Goal: Task Accomplishment & Management: Complete application form

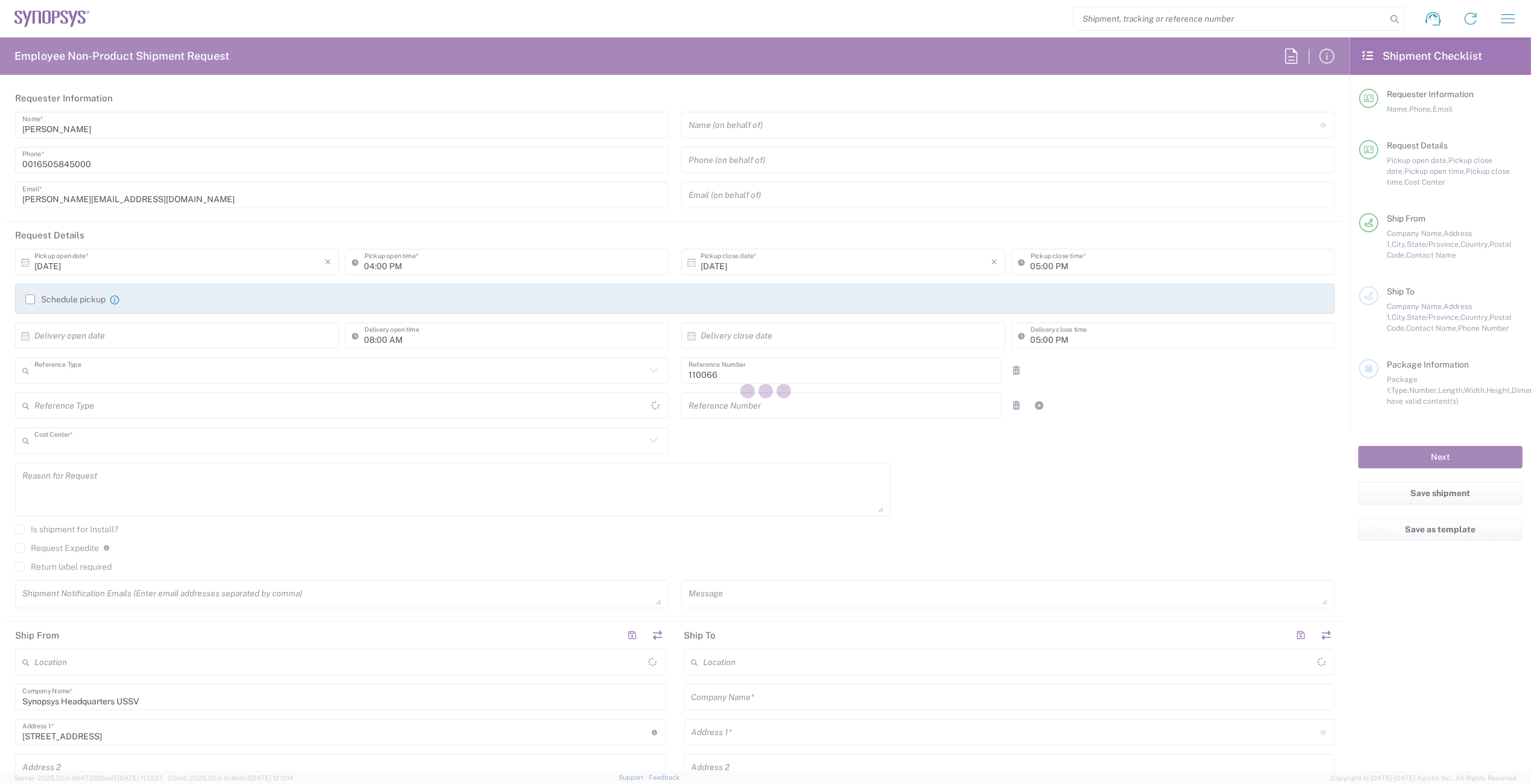
type input "Department"
type input "US01, CIO, IT, ESS2 110066"
type input "[GEOGRAPHIC_DATA]"
type input "[US_STATE]"
type input "Delivered at Place"
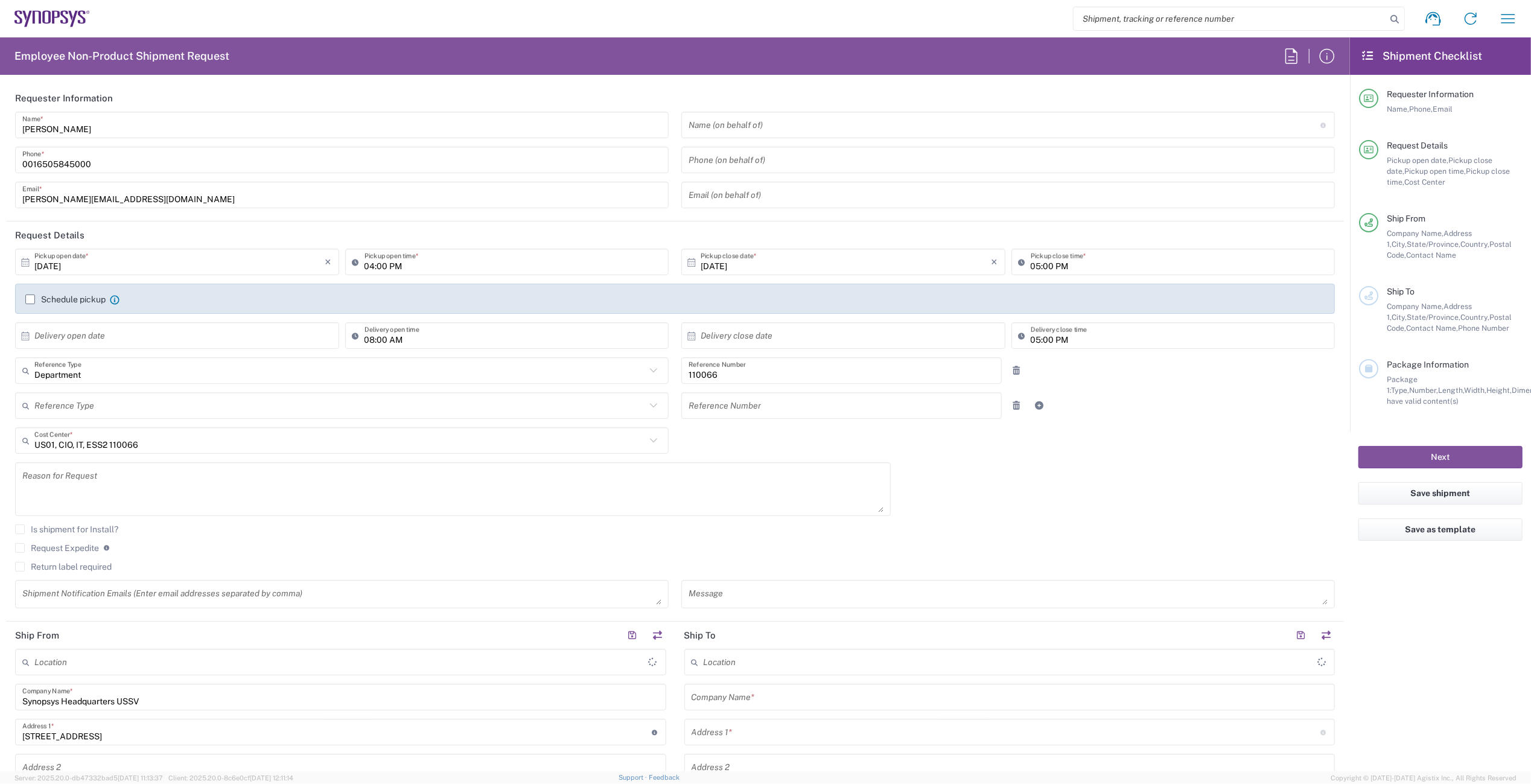
type input "[GEOGRAPHIC_DATA]"
type input "Headquarters USSV"
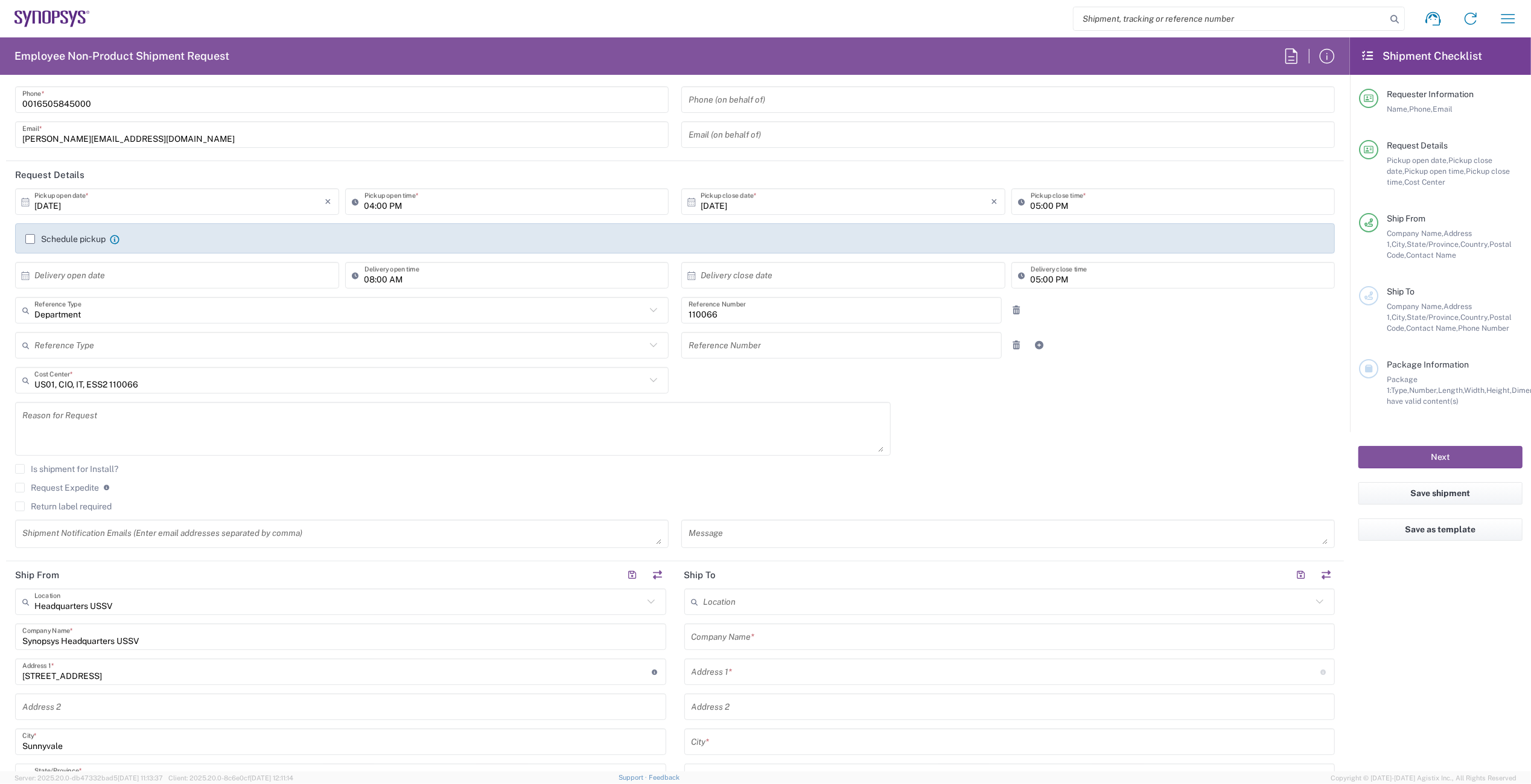
click at [43, 505] on label "Return label required" at bounding box center [63, 506] width 97 height 10
click at [20, 506] on input "Return label required" at bounding box center [20, 506] width 0 height 0
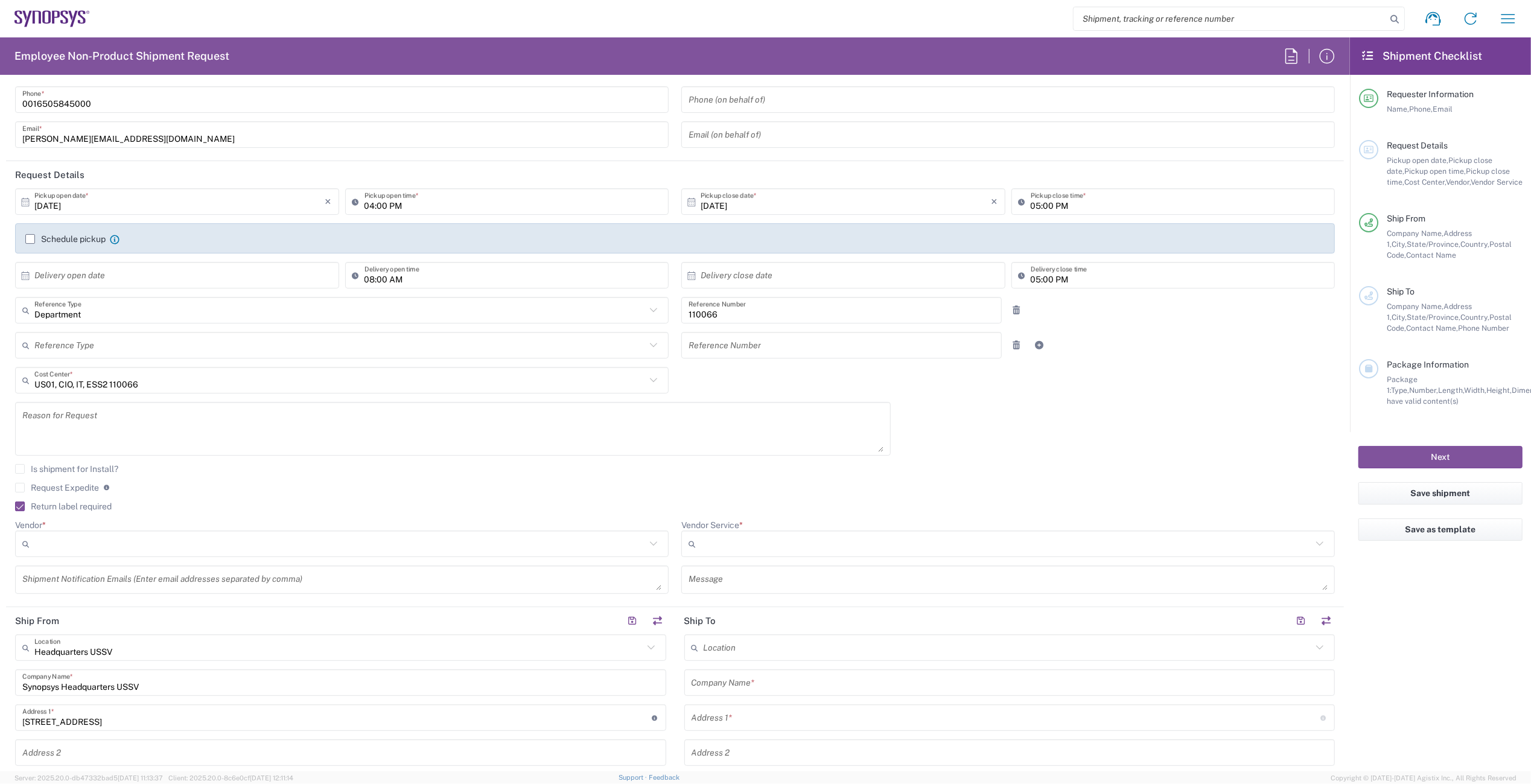
click at [236, 544] on input "Vendor *" at bounding box center [340, 544] width 612 height 19
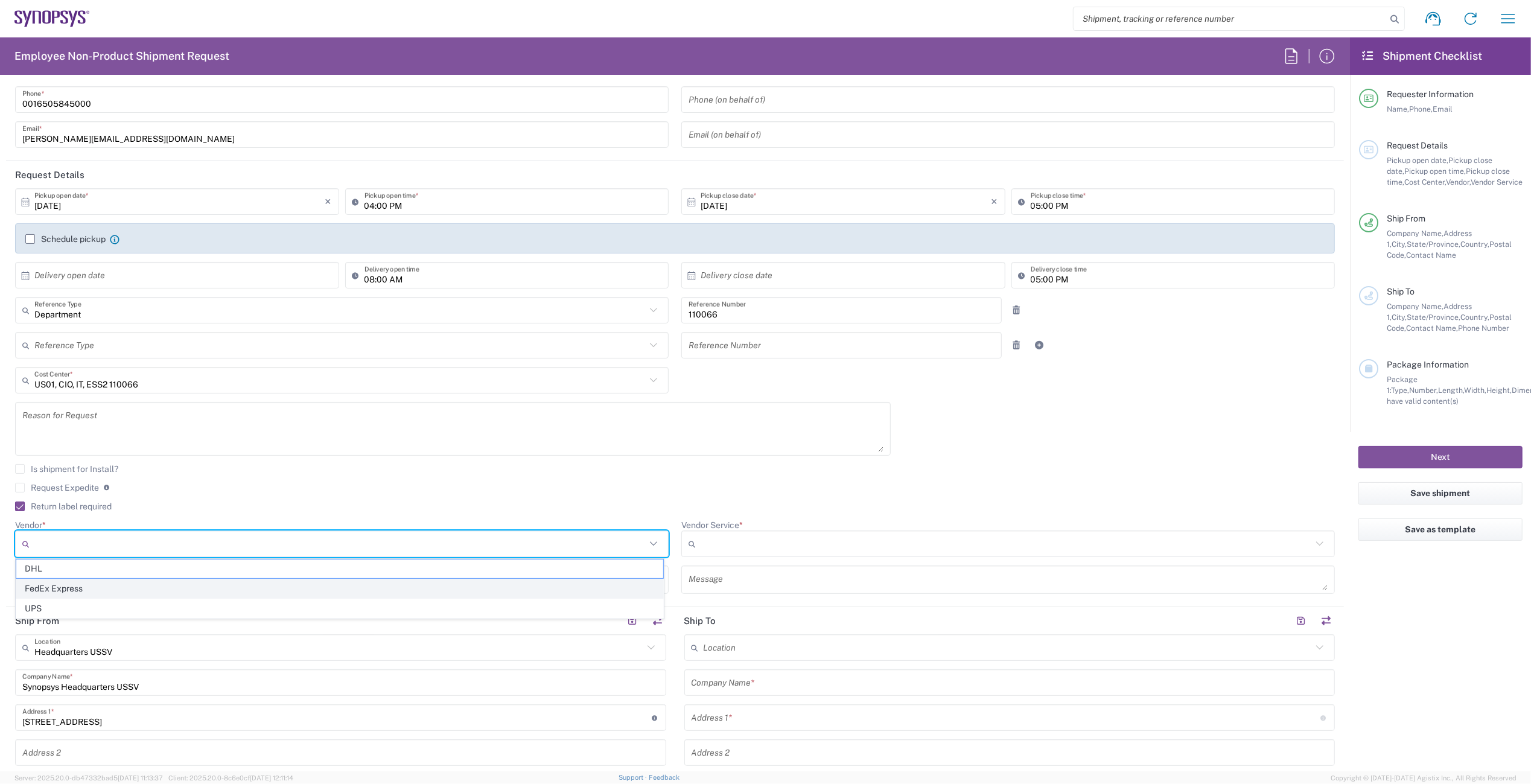
click at [166, 583] on span "FedEx Express" at bounding box center [340, 588] width 647 height 19
type input "FedEx Express"
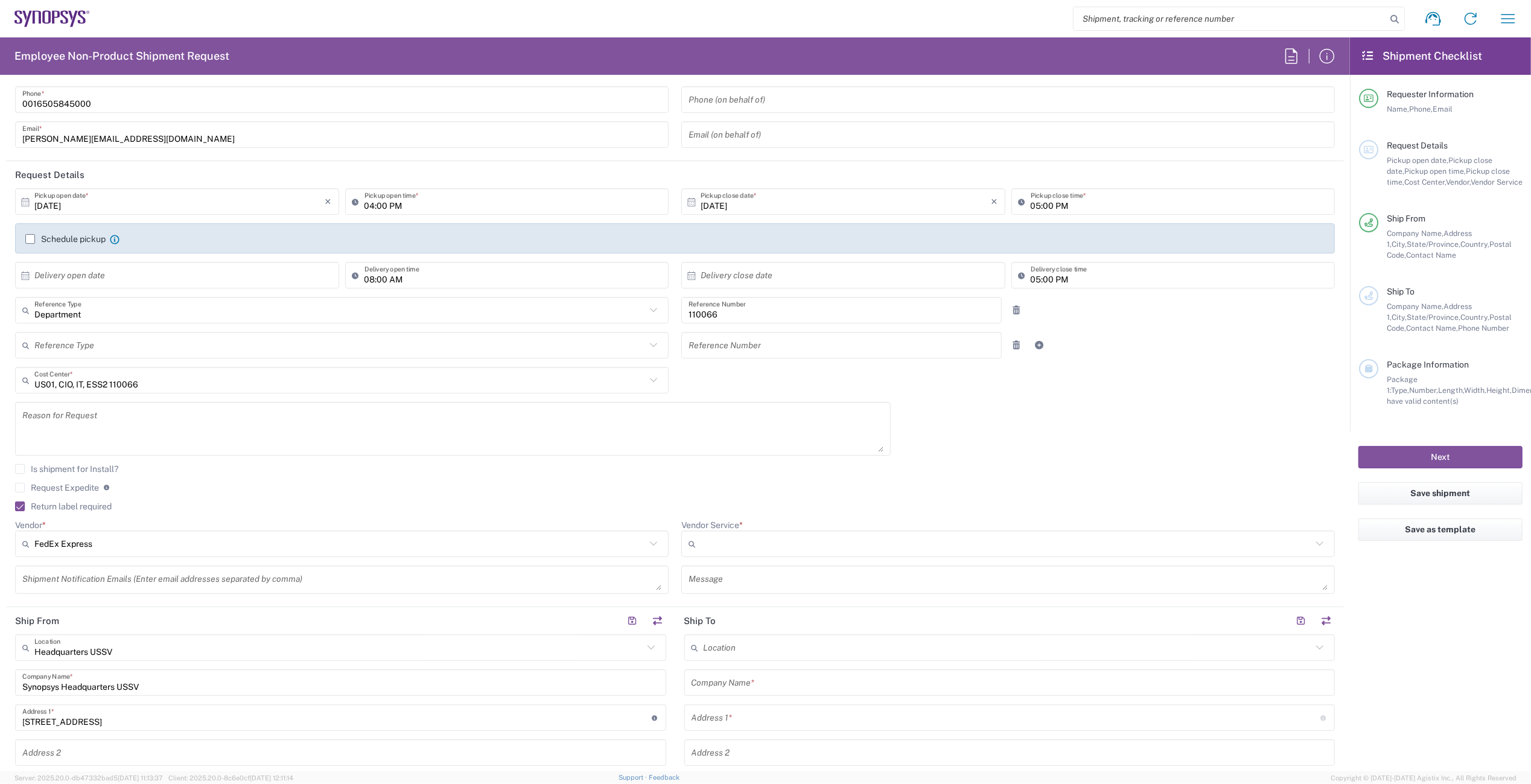
click at [820, 555] on div at bounding box center [1008, 544] width 653 height 27
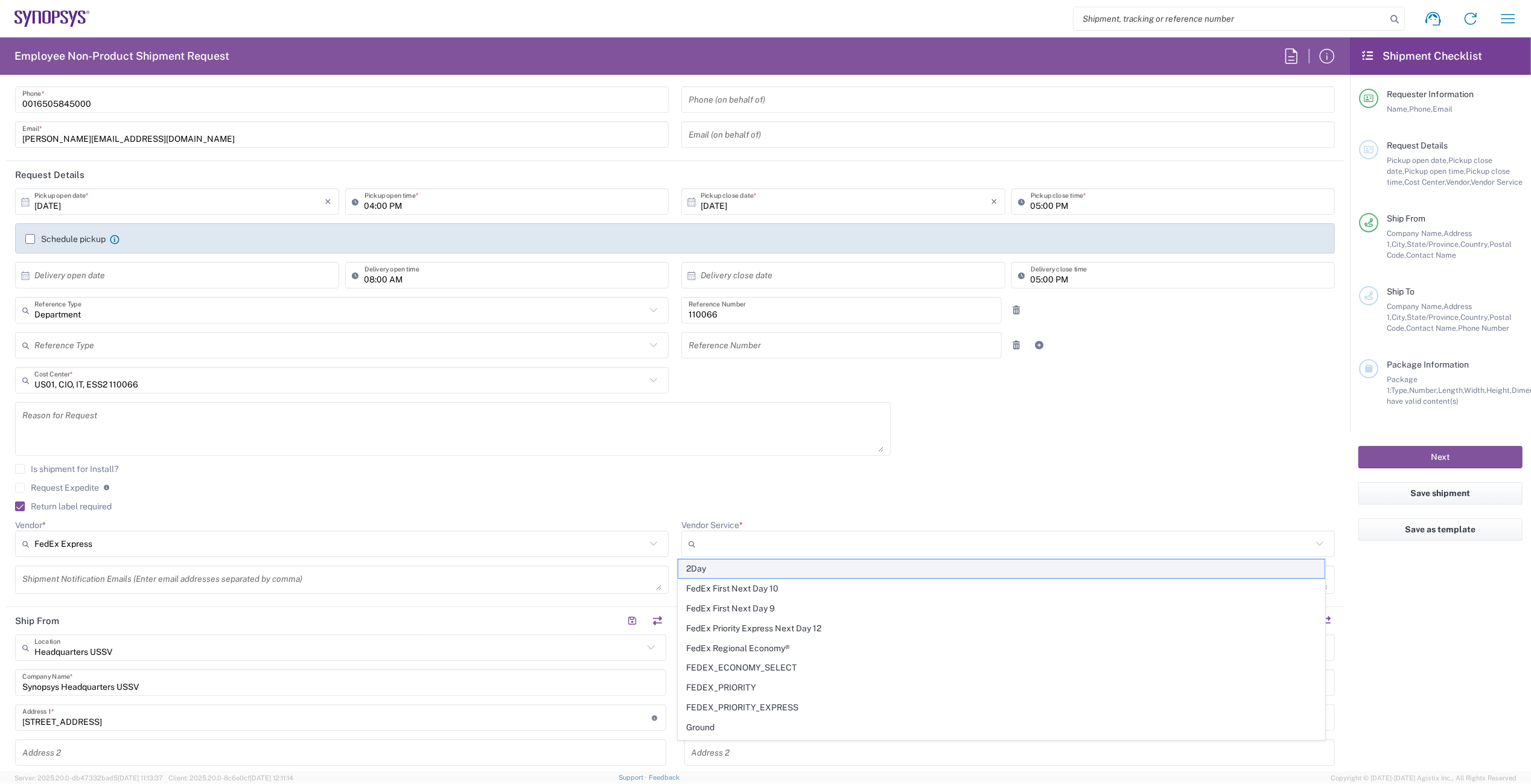
click at [737, 568] on span "2Day" at bounding box center [1002, 568] width 647 height 19
type input "2Day"
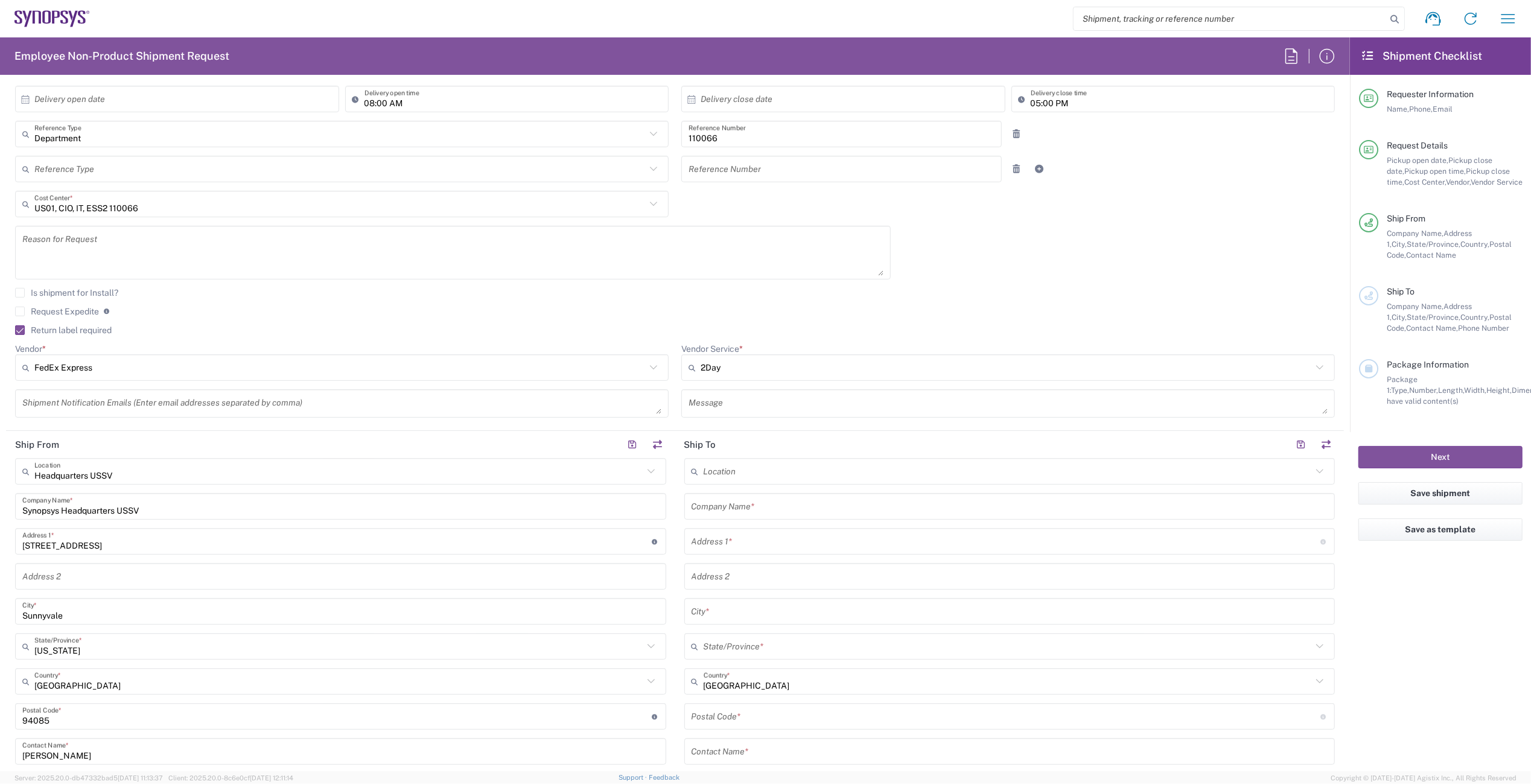
scroll to position [241, 0]
click at [728, 502] on input "text" at bounding box center [1010, 502] width 637 height 21
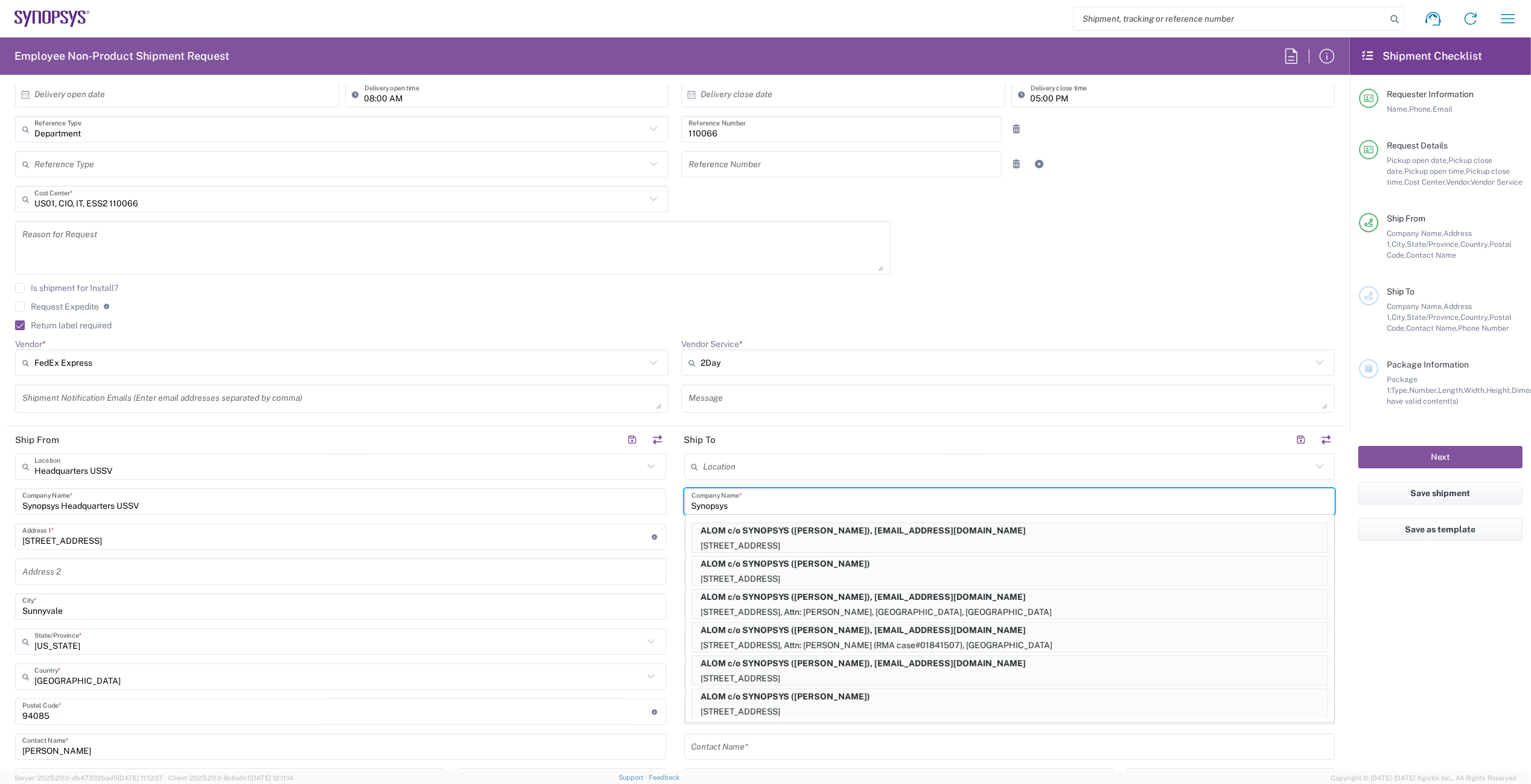
type input "Synopsys"
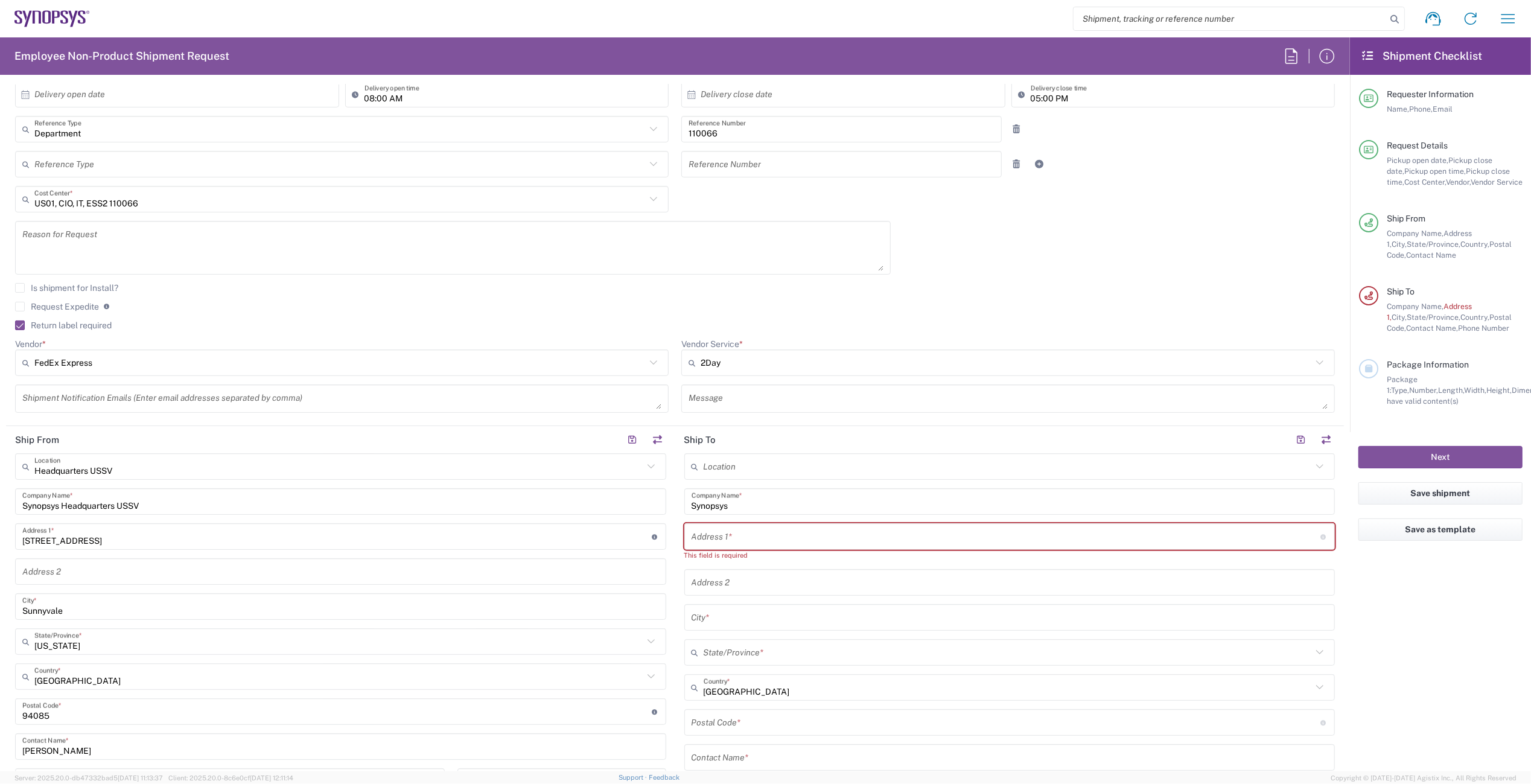
click at [792, 537] on input "text" at bounding box center [1007, 537] width 629 height 21
paste input "[STREET_ADDRESS]"
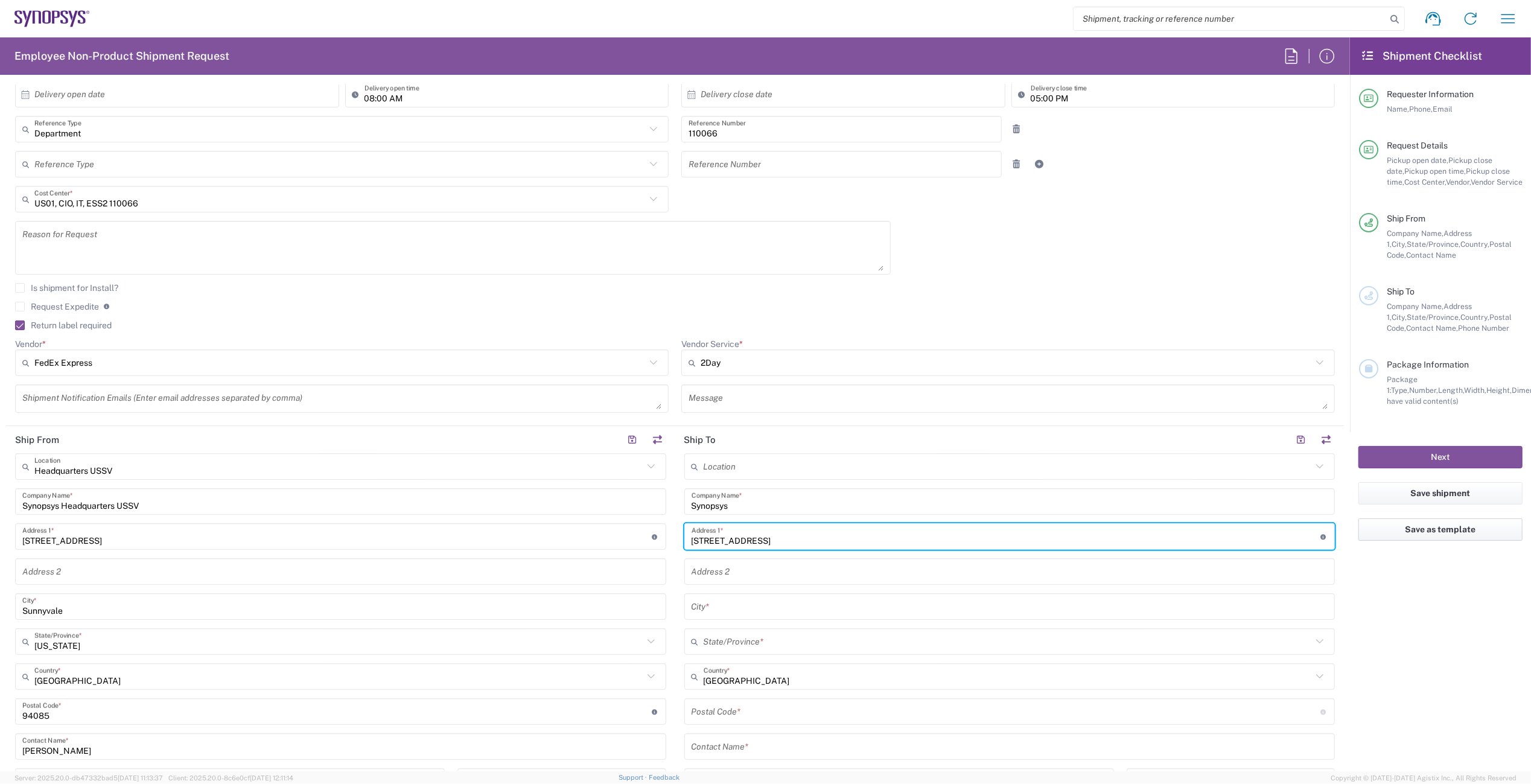
type input "[STREET_ADDRESS]"
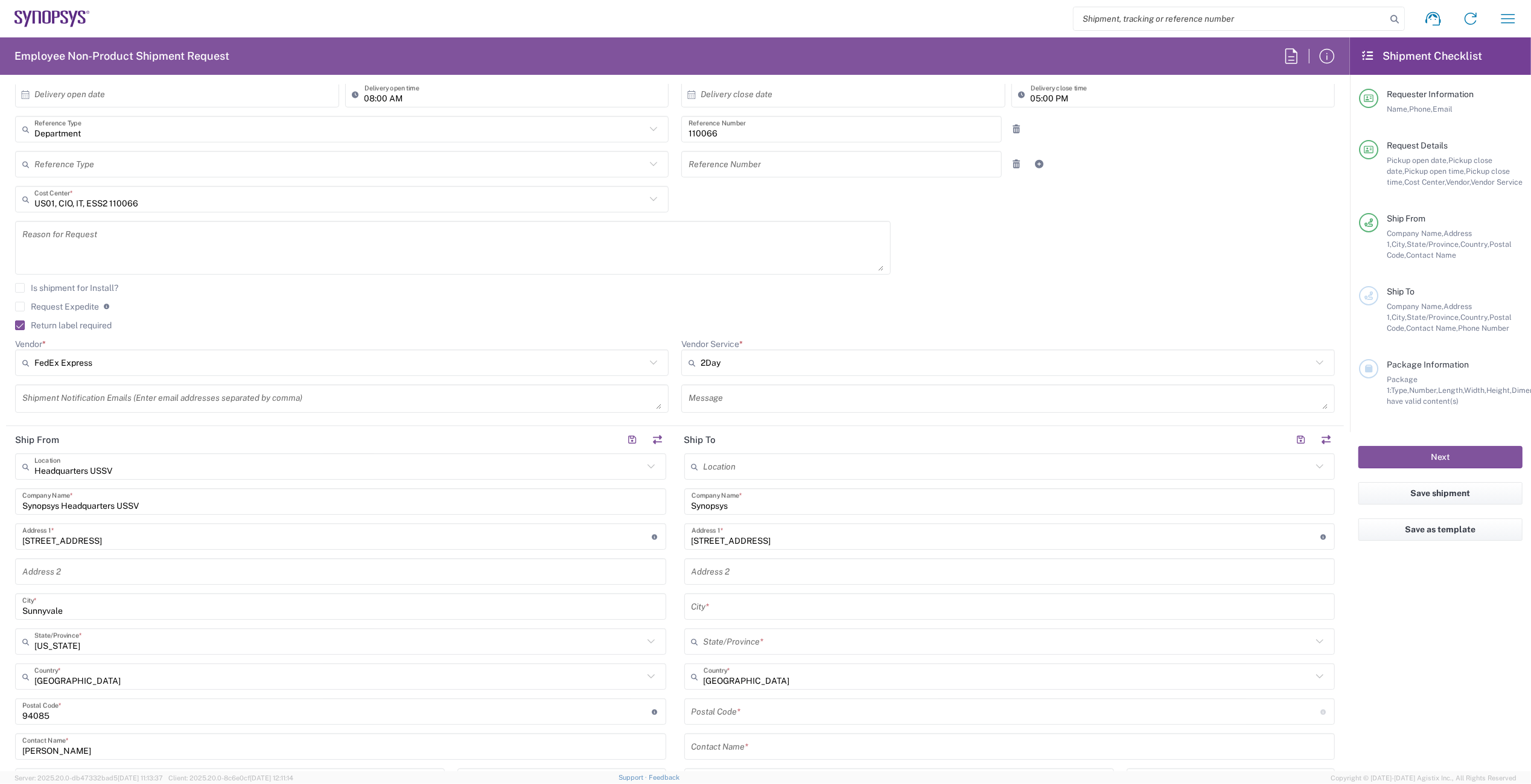
click at [752, 610] on input "text" at bounding box center [1010, 607] width 637 height 21
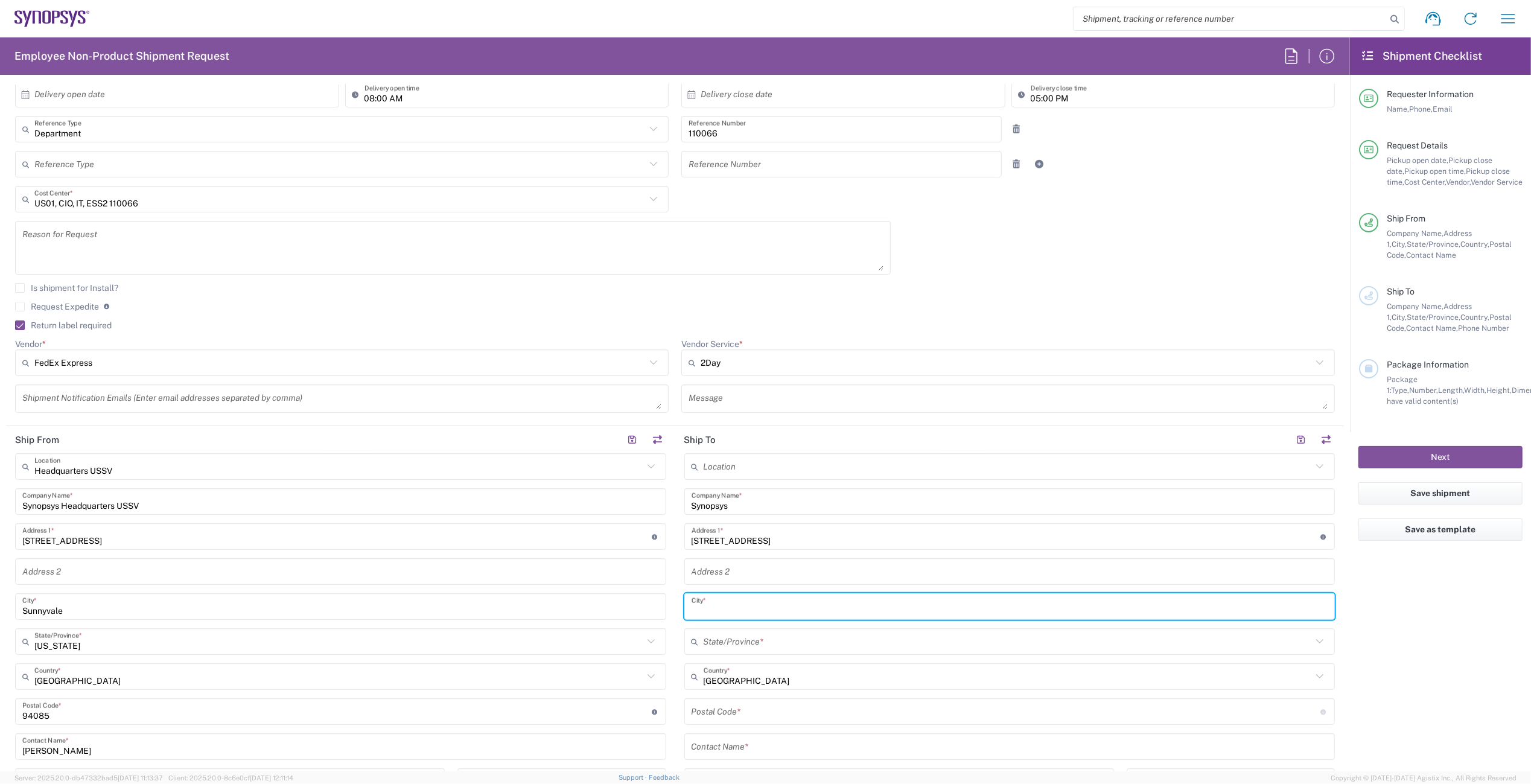
paste input "Menifee"
type input "Menifee"
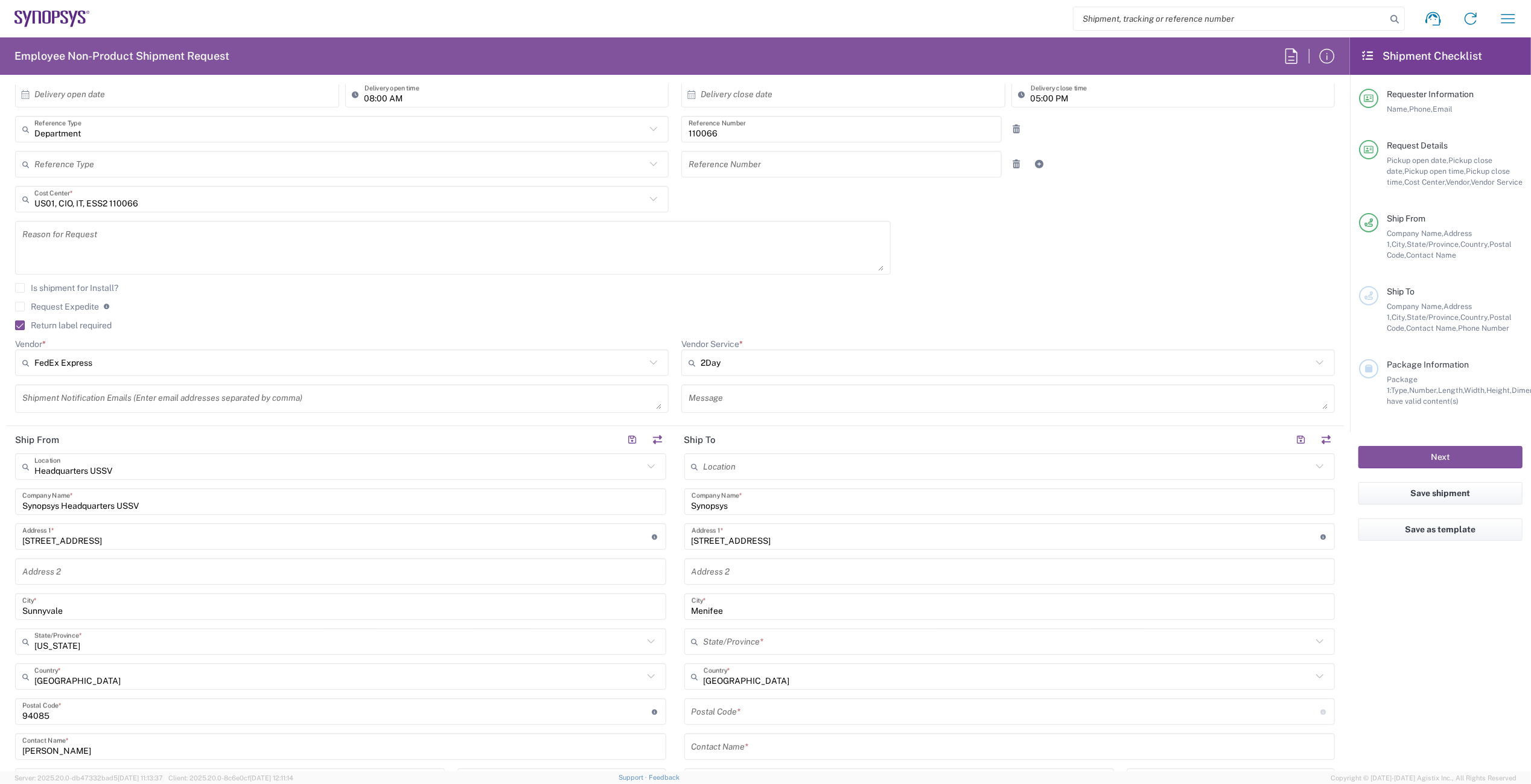
click at [752, 643] on input "text" at bounding box center [1008, 642] width 609 height 21
click at [737, 592] on span "[US_STATE]" at bounding box center [1003, 593] width 644 height 19
type input "[US_STATE]"
click at [739, 716] on input "undefined" at bounding box center [1007, 712] width 629 height 21
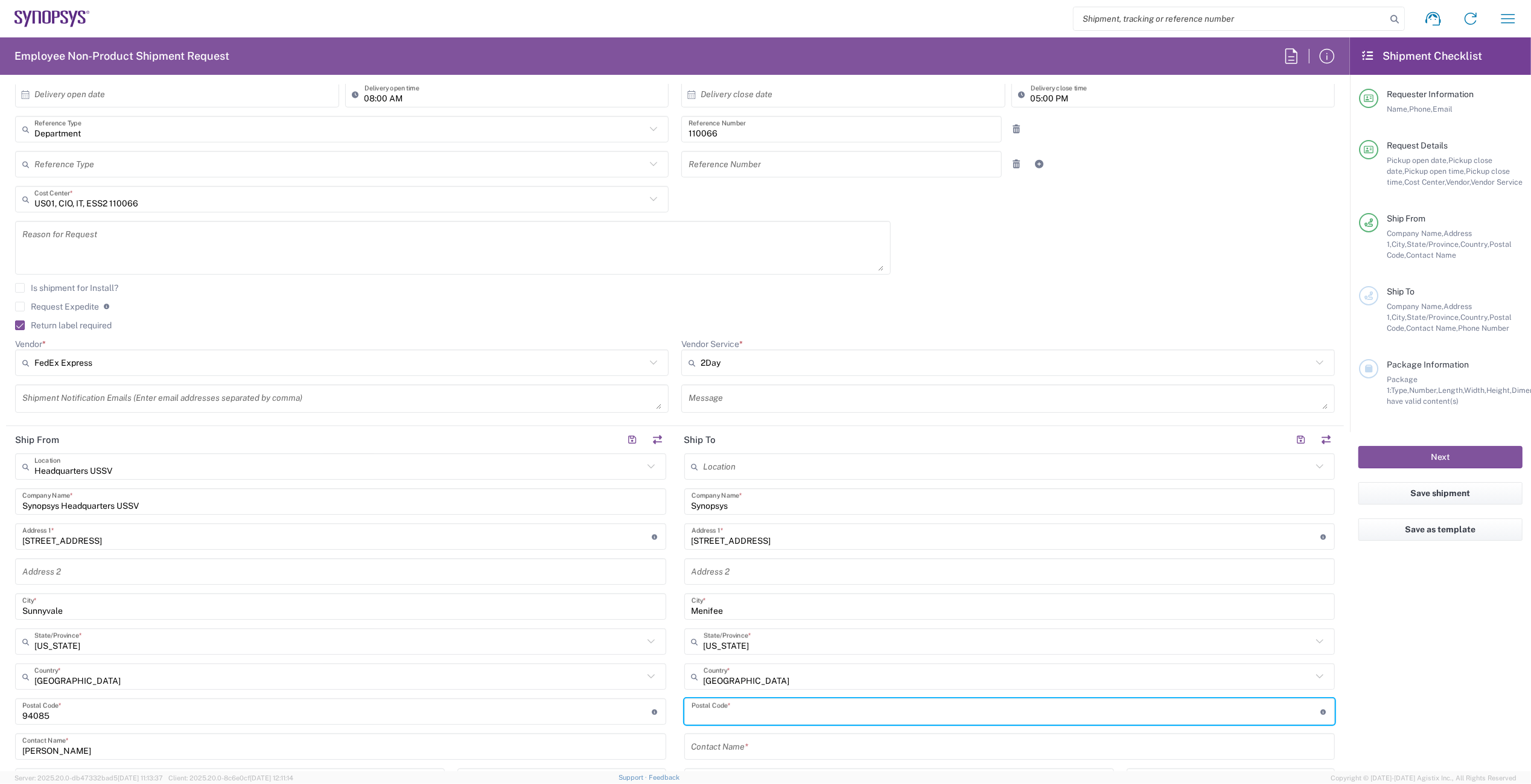
paste input "92586"
type input "92586"
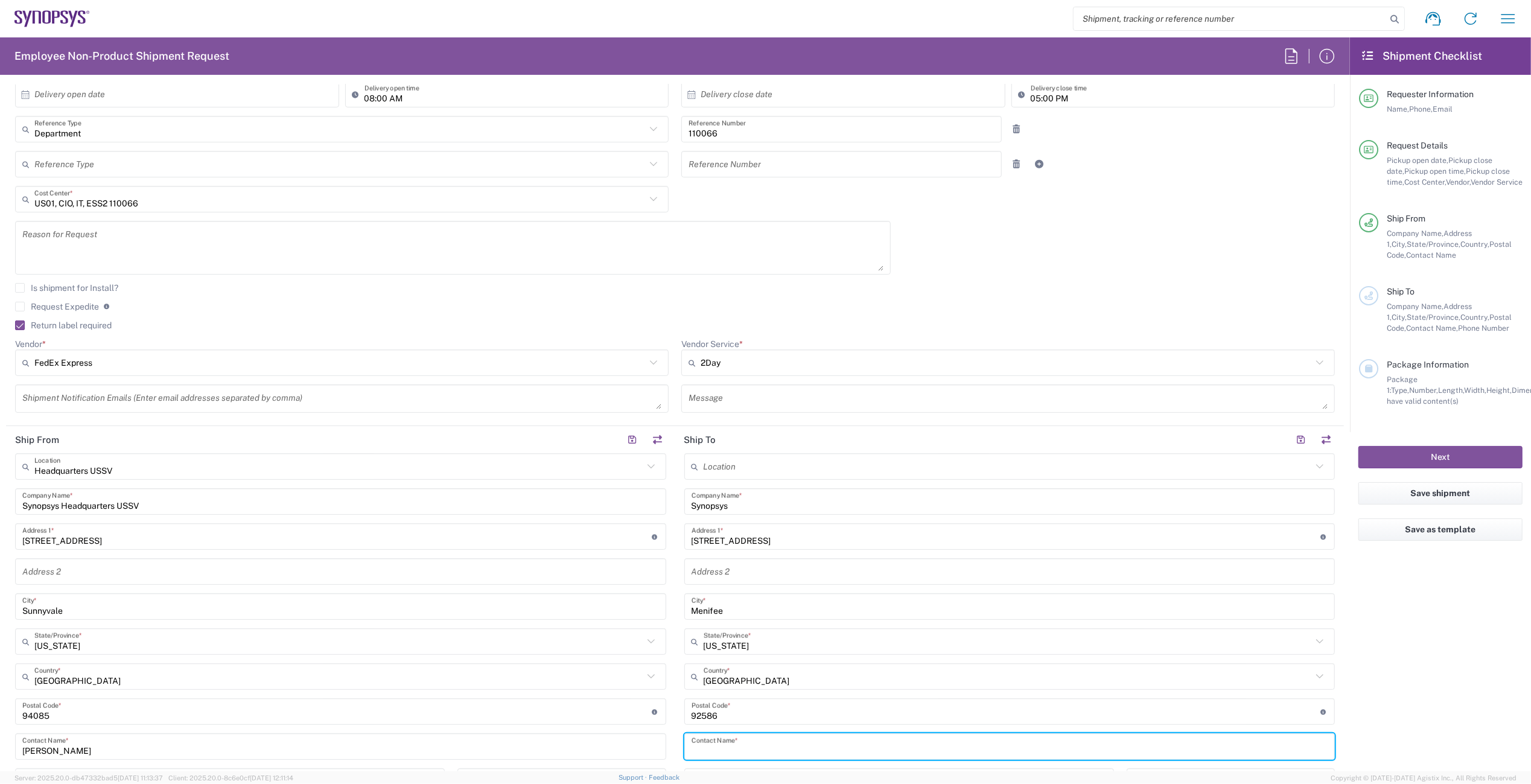
click at [752, 746] on input "text" at bounding box center [1010, 747] width 637 height 21
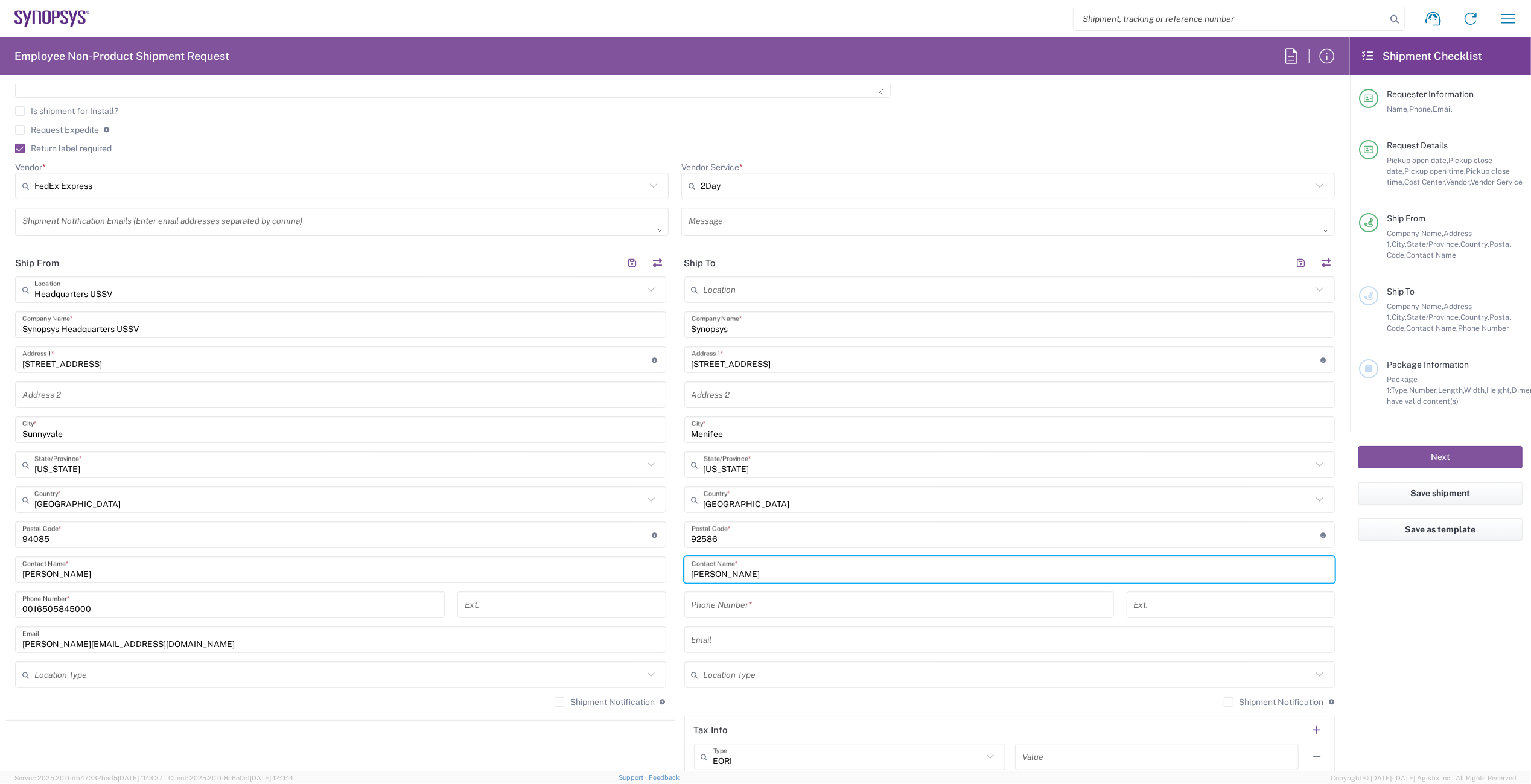
scroll to position [423, 0]
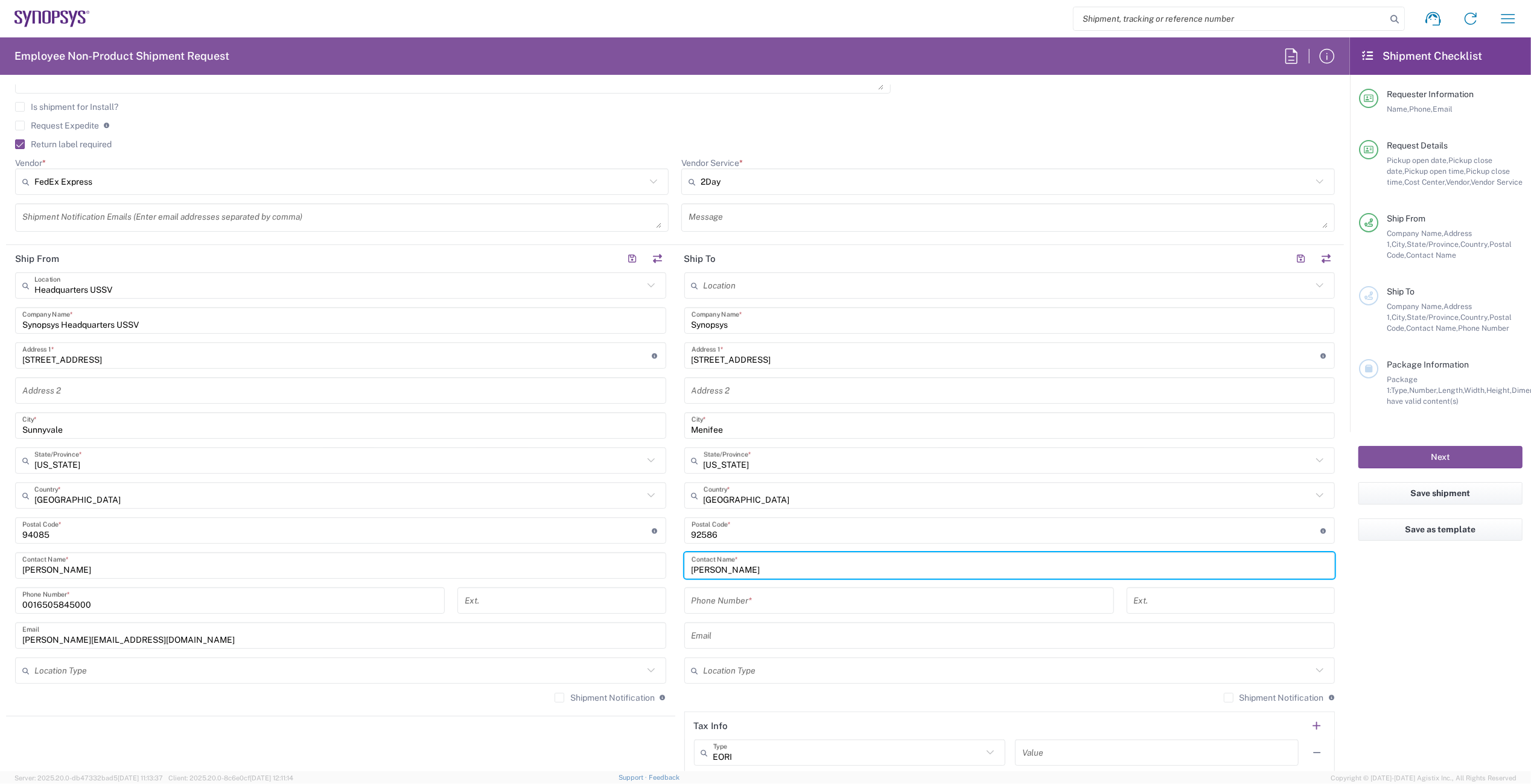
type input "[PERSON_NAME]"
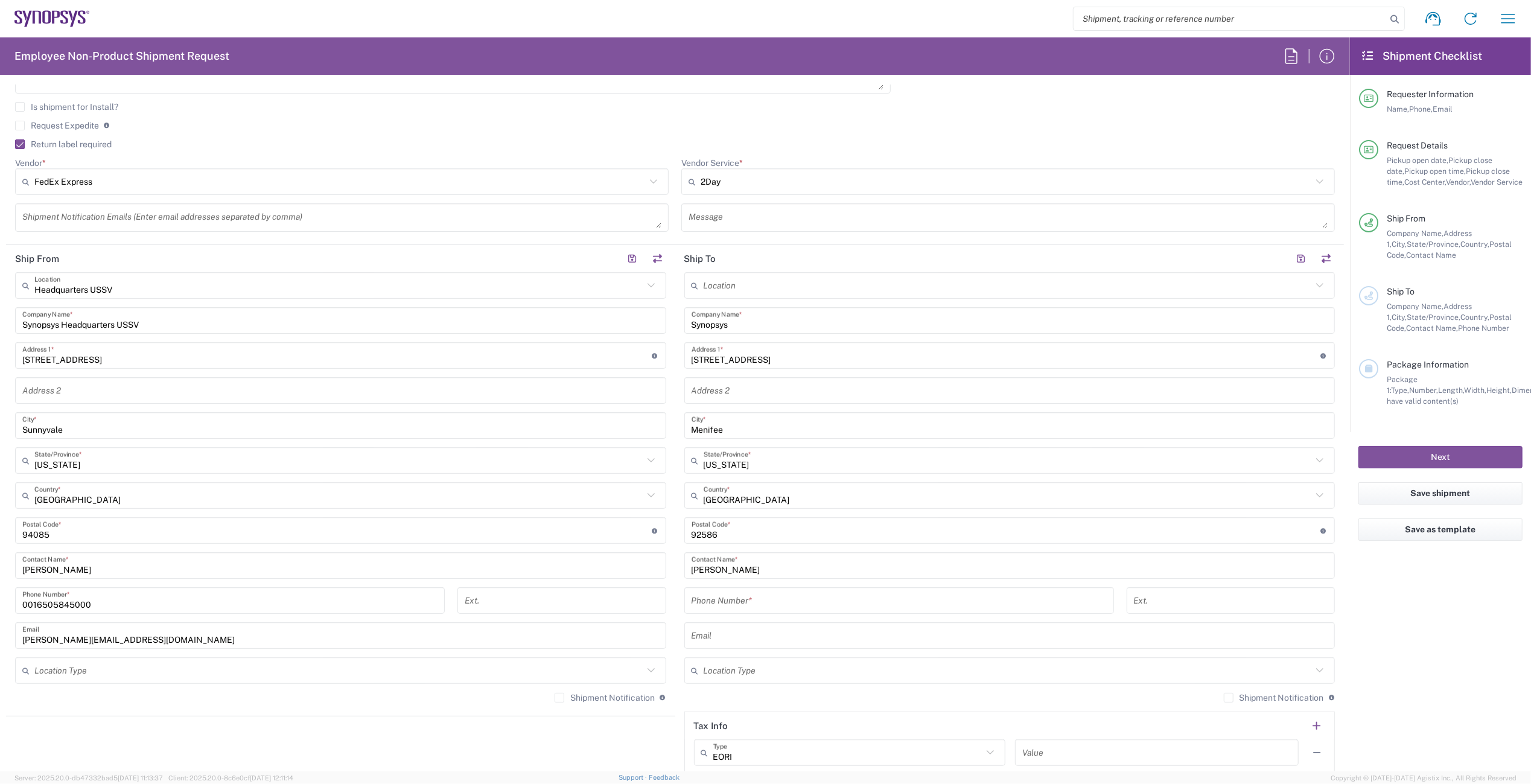
click at [733, 598] on input "tel" at bounding box center [899, 601] width 415 height 21
paste input "[PHONE_NUMBER]"
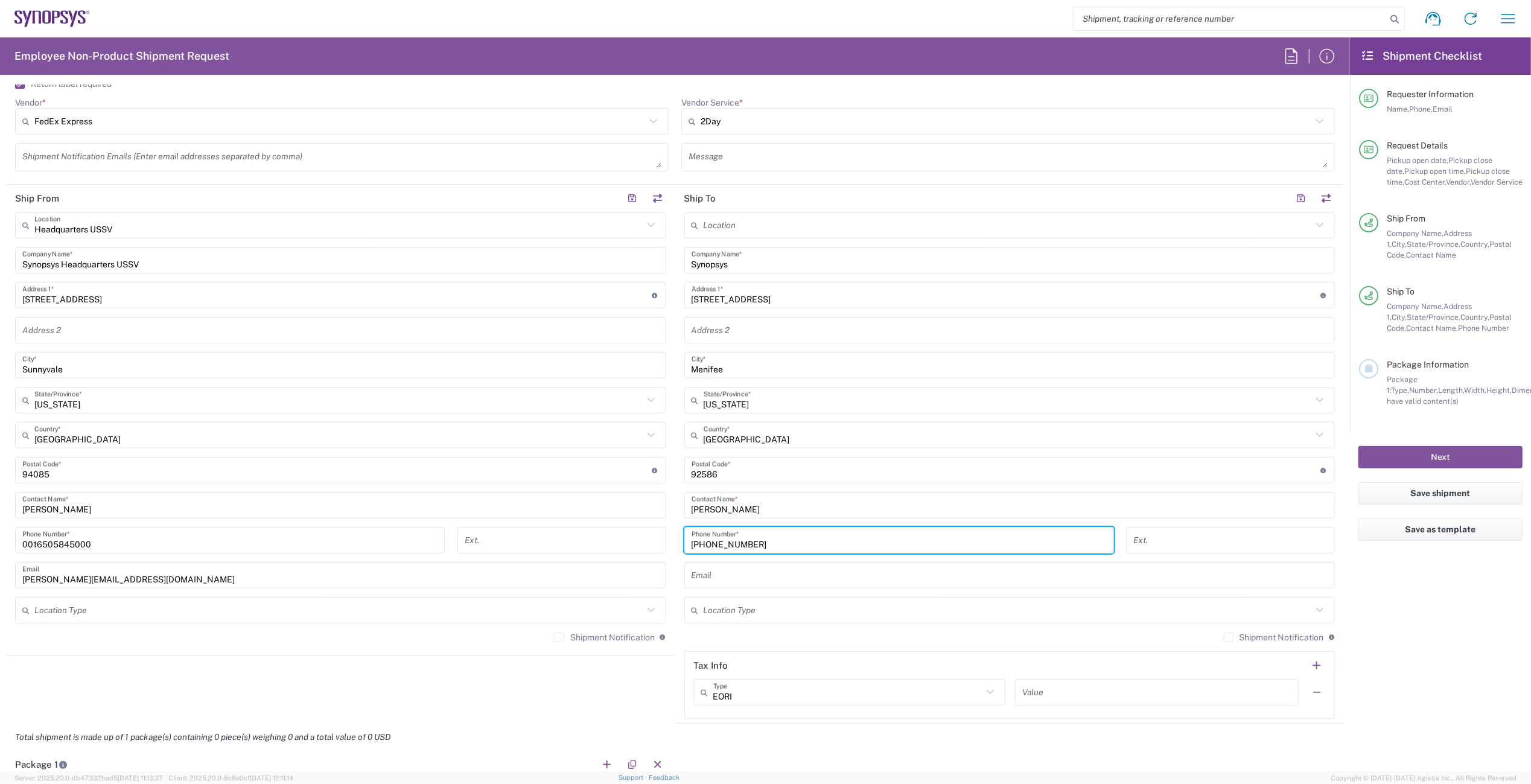
scroll to position [483, 0]
type input "[PHONE_NUMBER]"
click at [744, 574] on input "text" at bounding box center [1010, 575] width 637 height 21
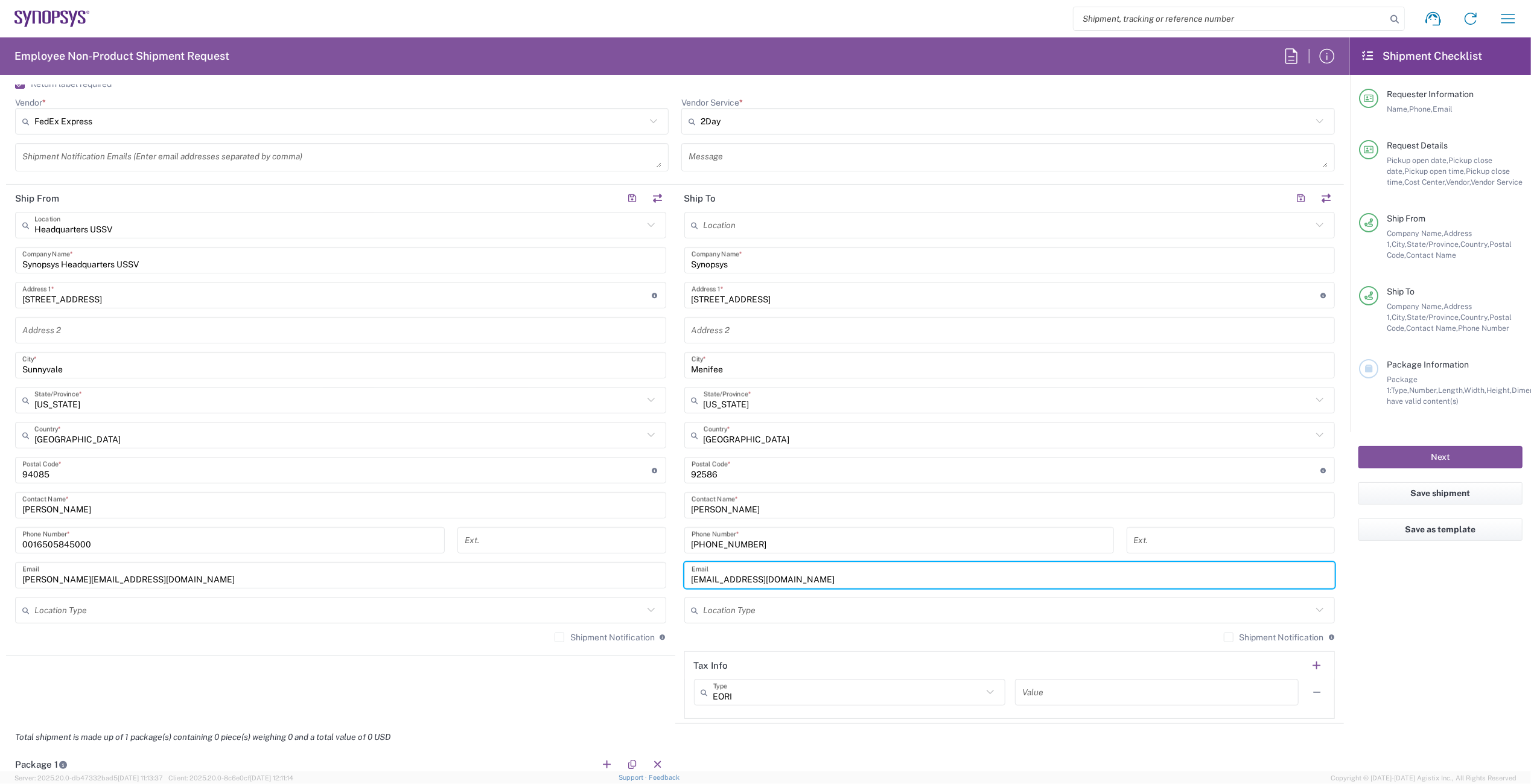
type input "[EMAIL_ADDRESS][DOMAIN_NAME]"
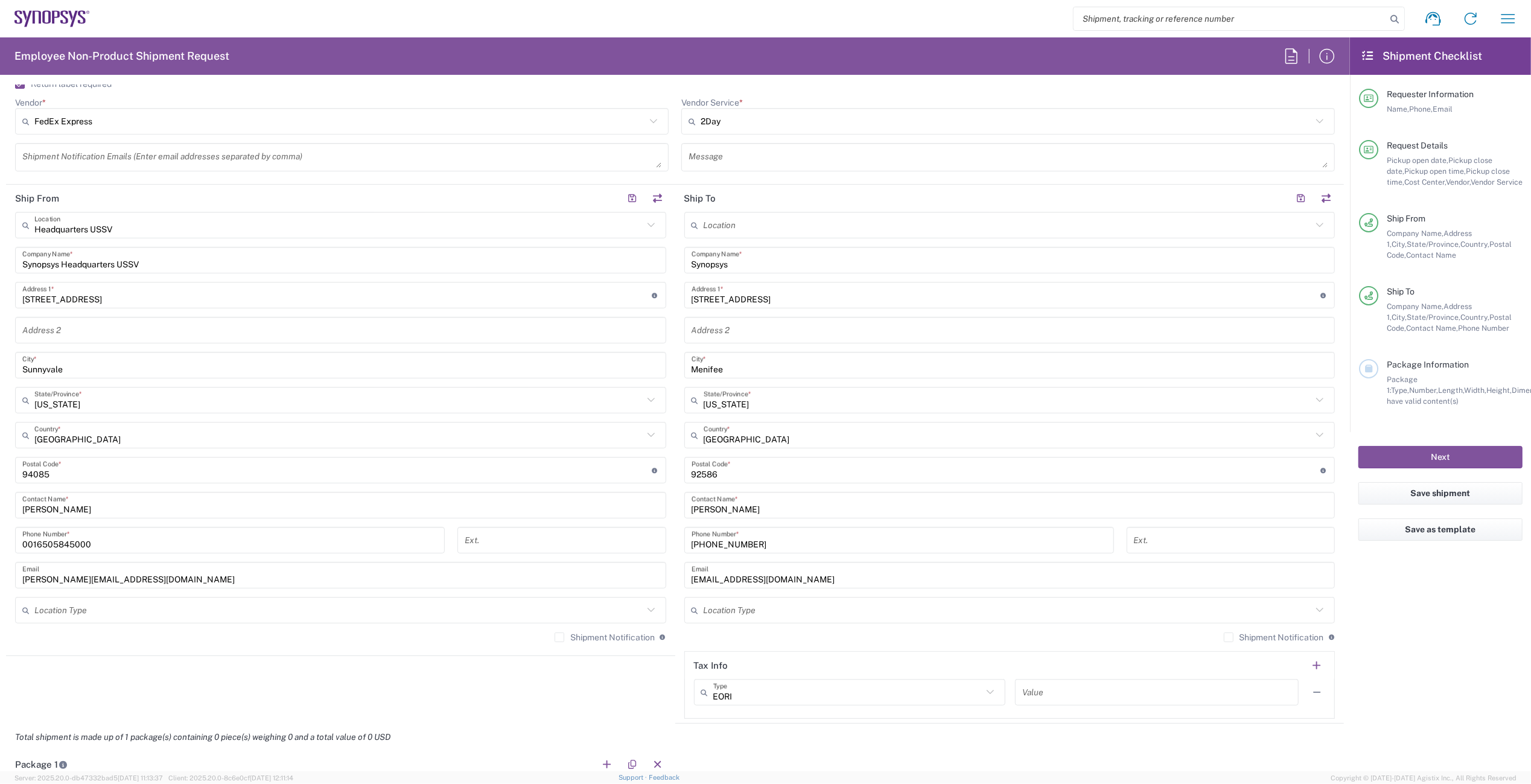
click at [612, 691] on agx-shipment-stop-widget "Ship From Headquarters USSV Location Headquarters [GEOGRAPHIC_DATA] Agrate Bria…" at bounding box center [341, 454] width 669 height 539
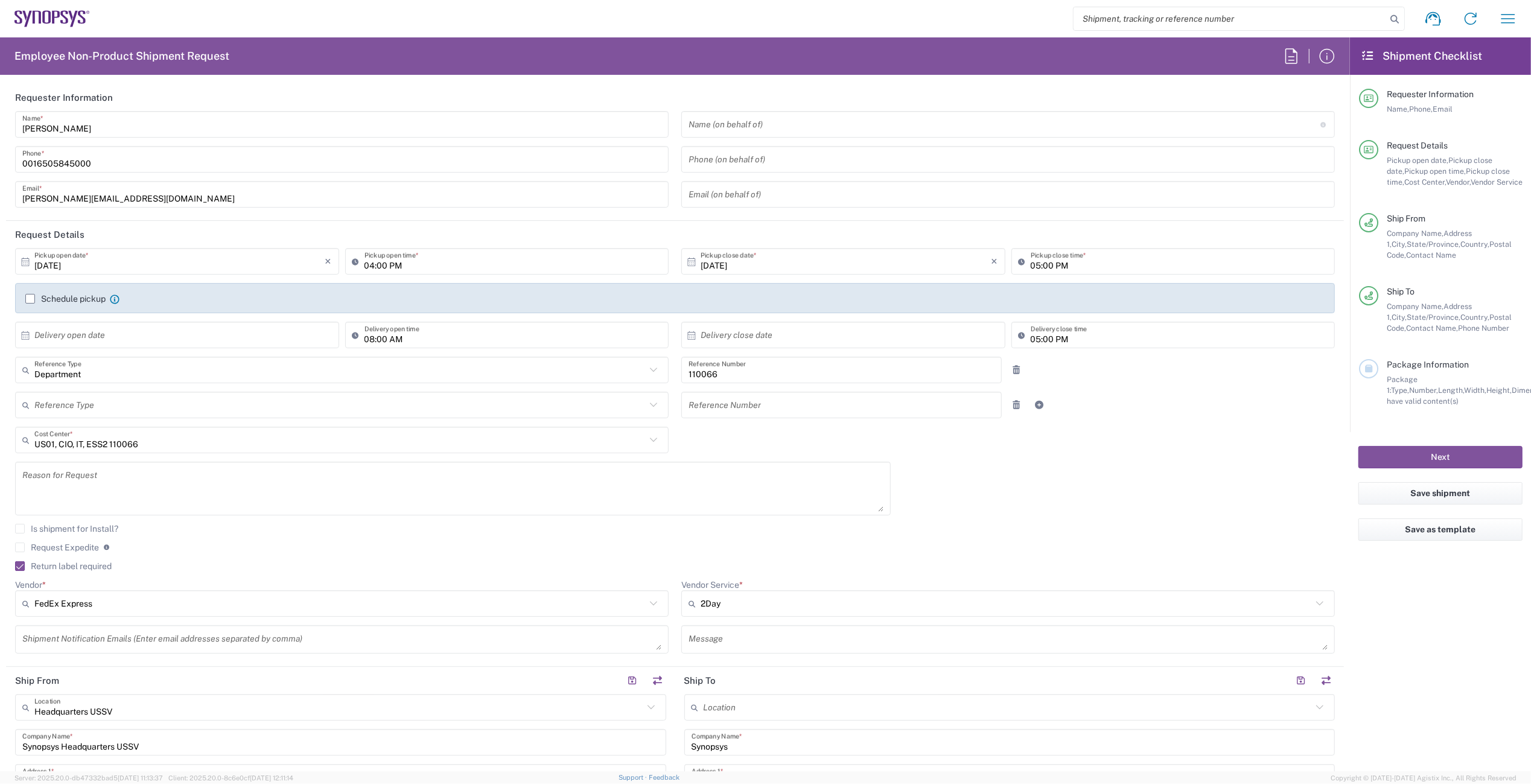
scroll to position [0, 0]
click at [295, 335] on input "text" at bounding box center [179, 335] width 291 height 21
click at [146, 412] on span "6" at bounding box center [144, 411] width 17 height 17
type input "[DATE]"
click at [732, 339] on input "text" at bounding box center [846, 335] width 291 height 21
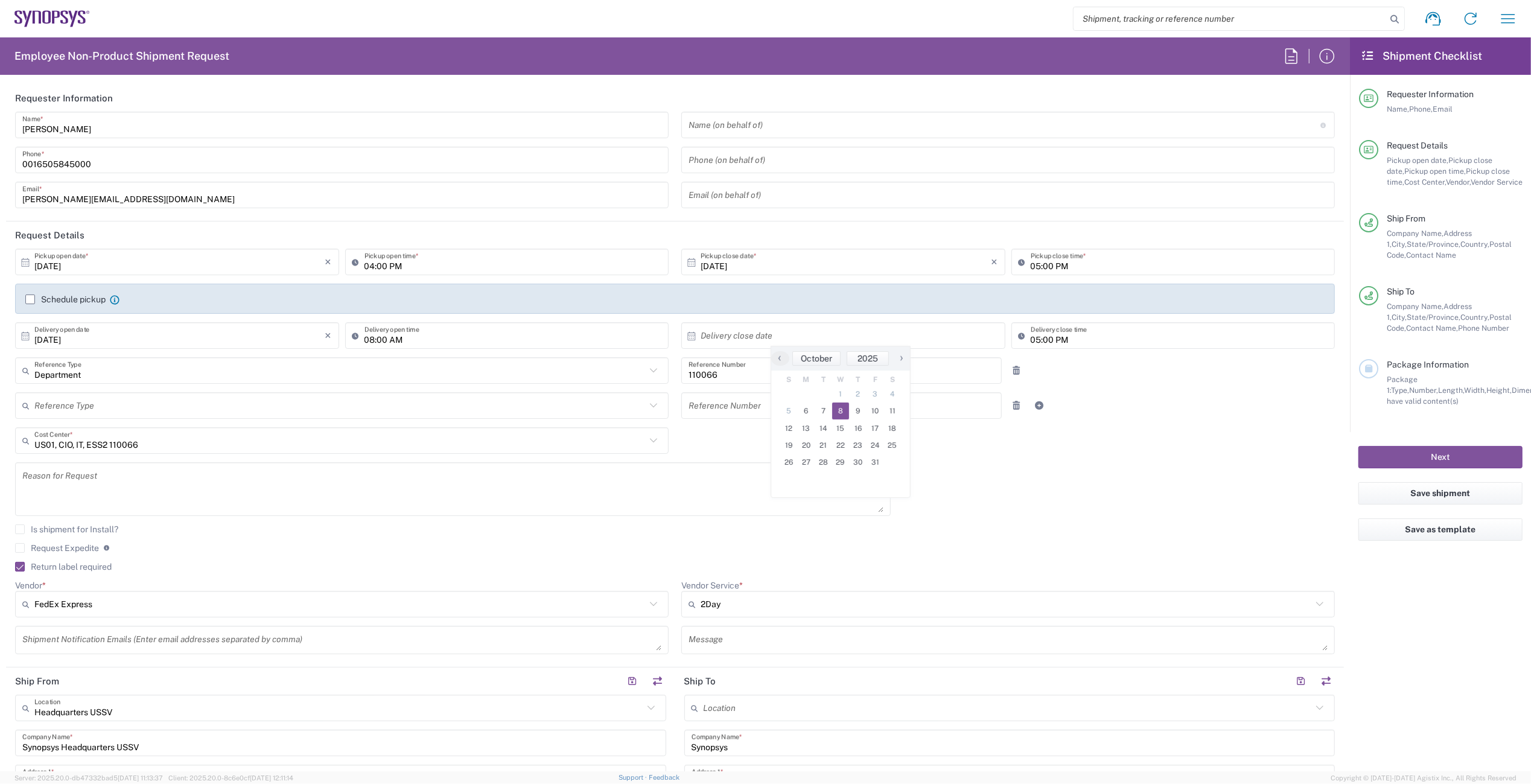
click at [836, 413] on span "8" at bounding box center [840, 411] width 17 height 17
type input "[DATE]"
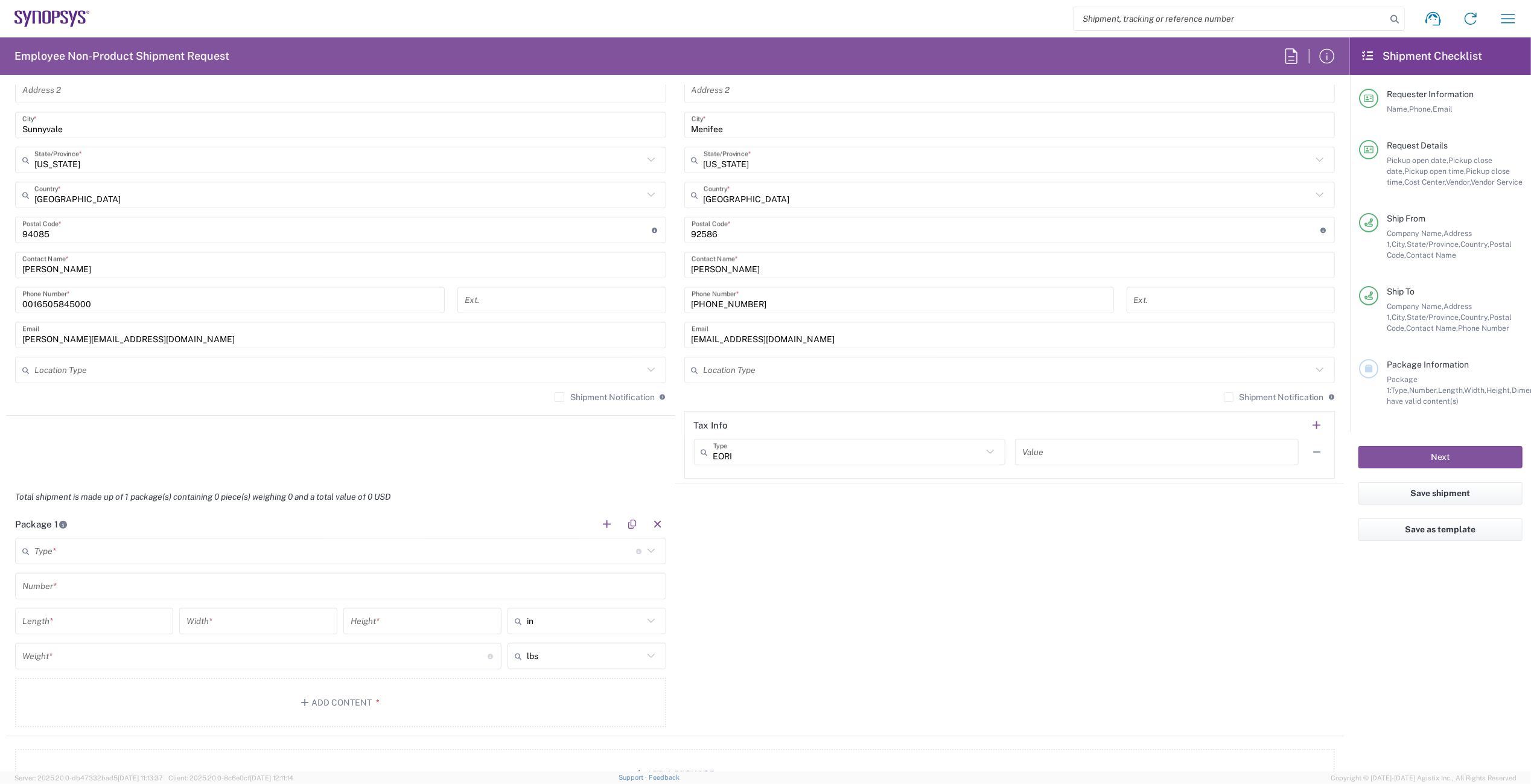
scroll to position [785, 0]
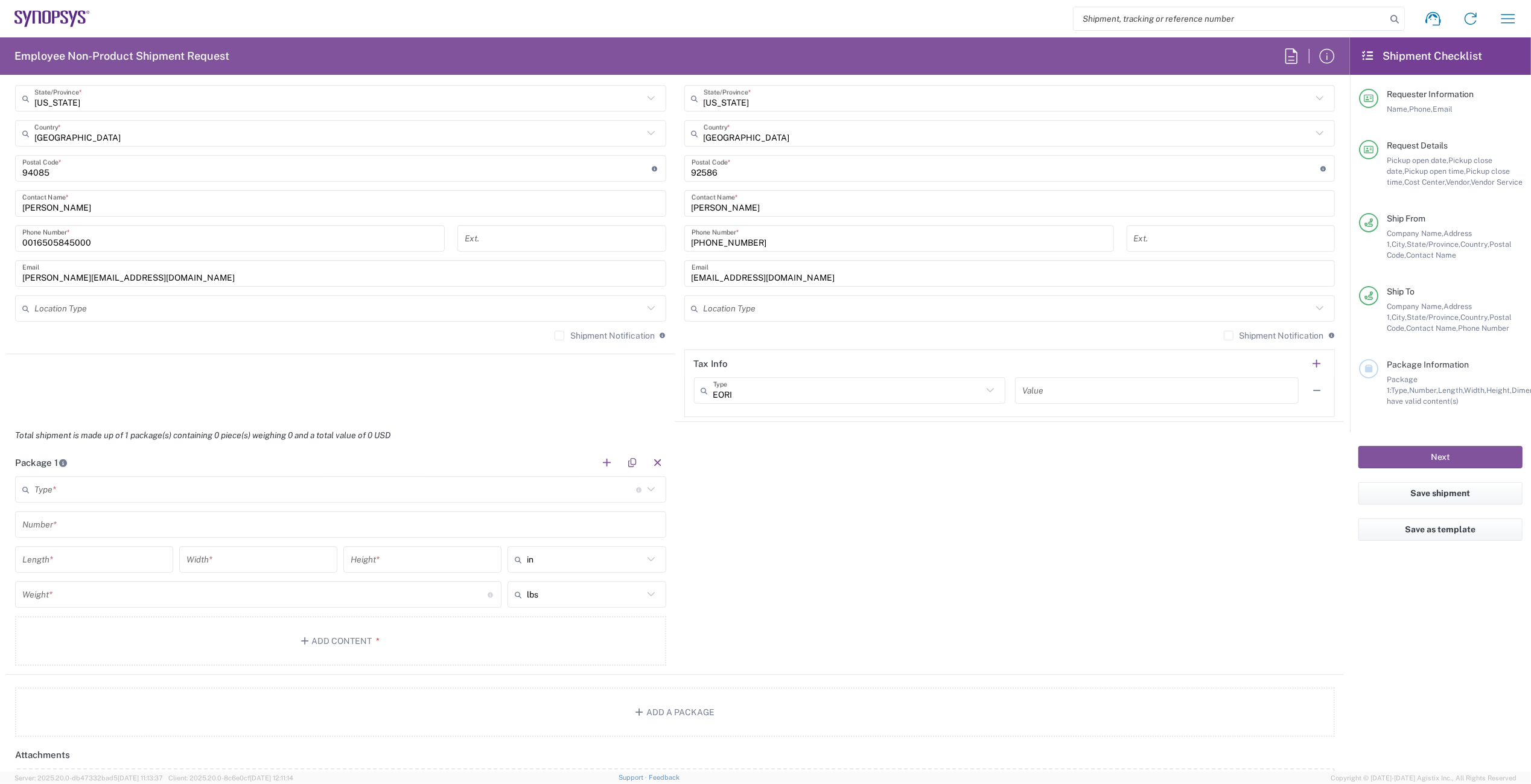
click at [112, 482] on input "text" at bounding box center [335, 489] width 602 height 21
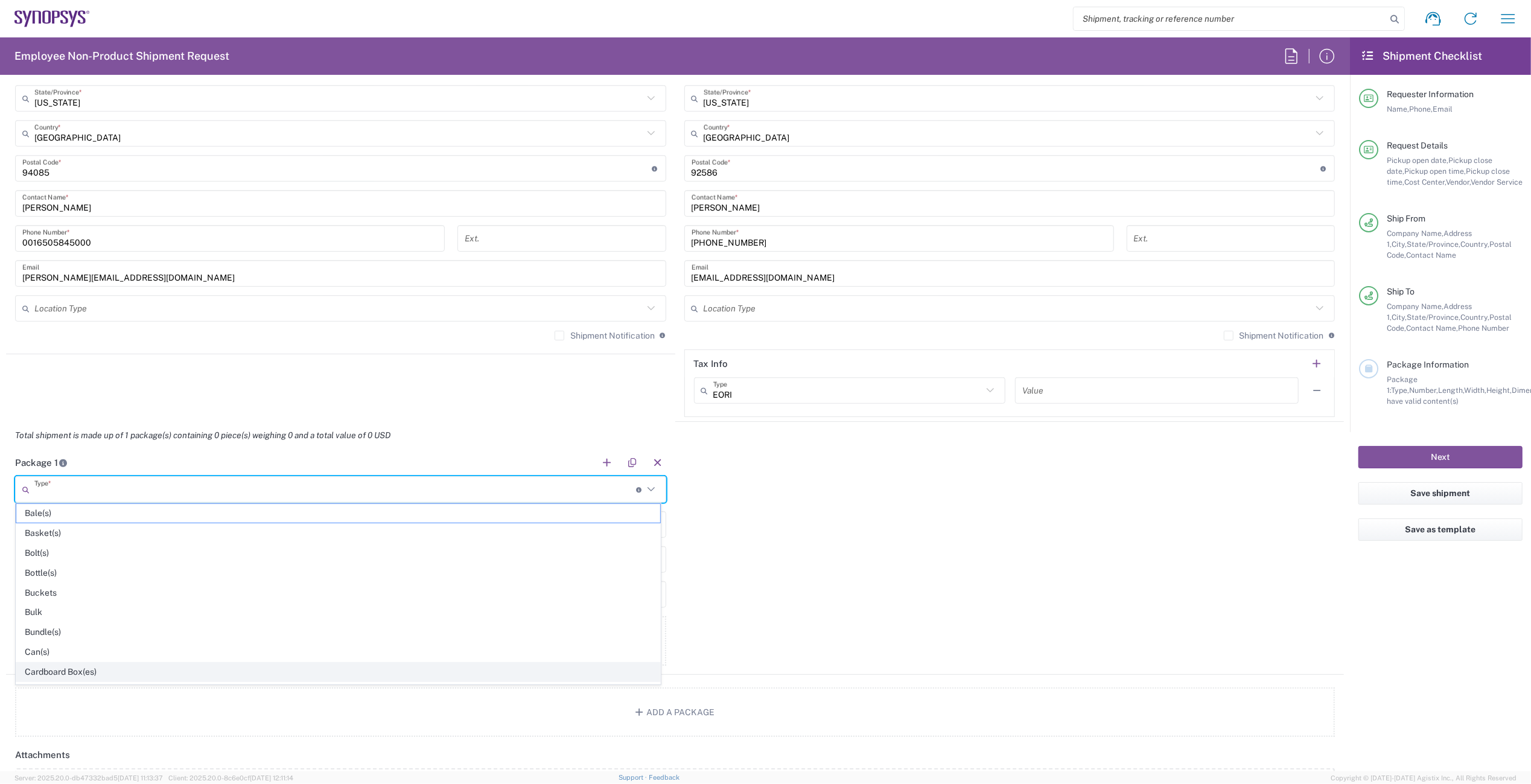
click at [42, 663] on span "Cardboard Box(es)" at bounding box center [338, 671] width 644 height 19
type input "Cardboard Box(es)"
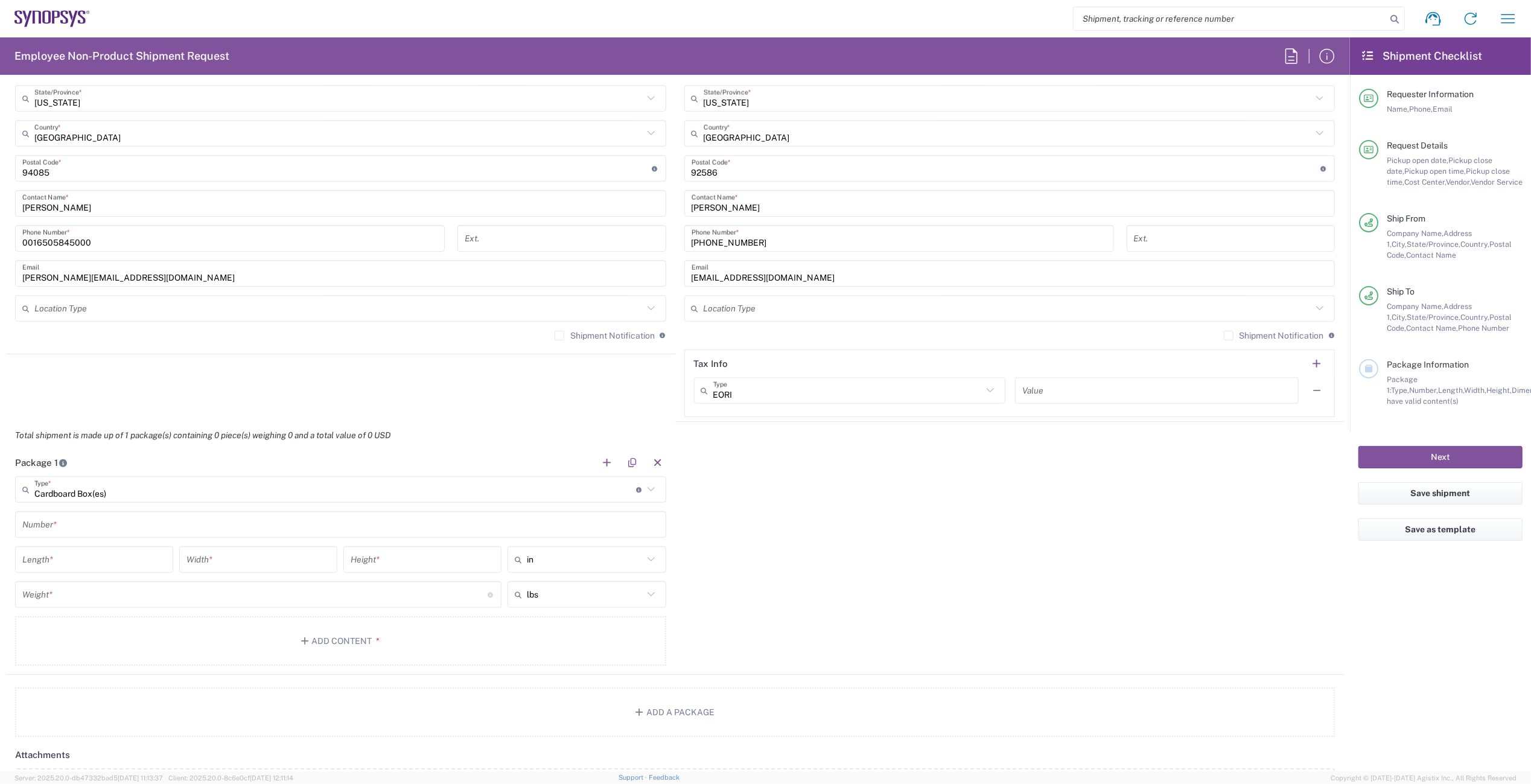
click at [71, 521] on input "text" at bounding box center [340, 524] width 637 height 21
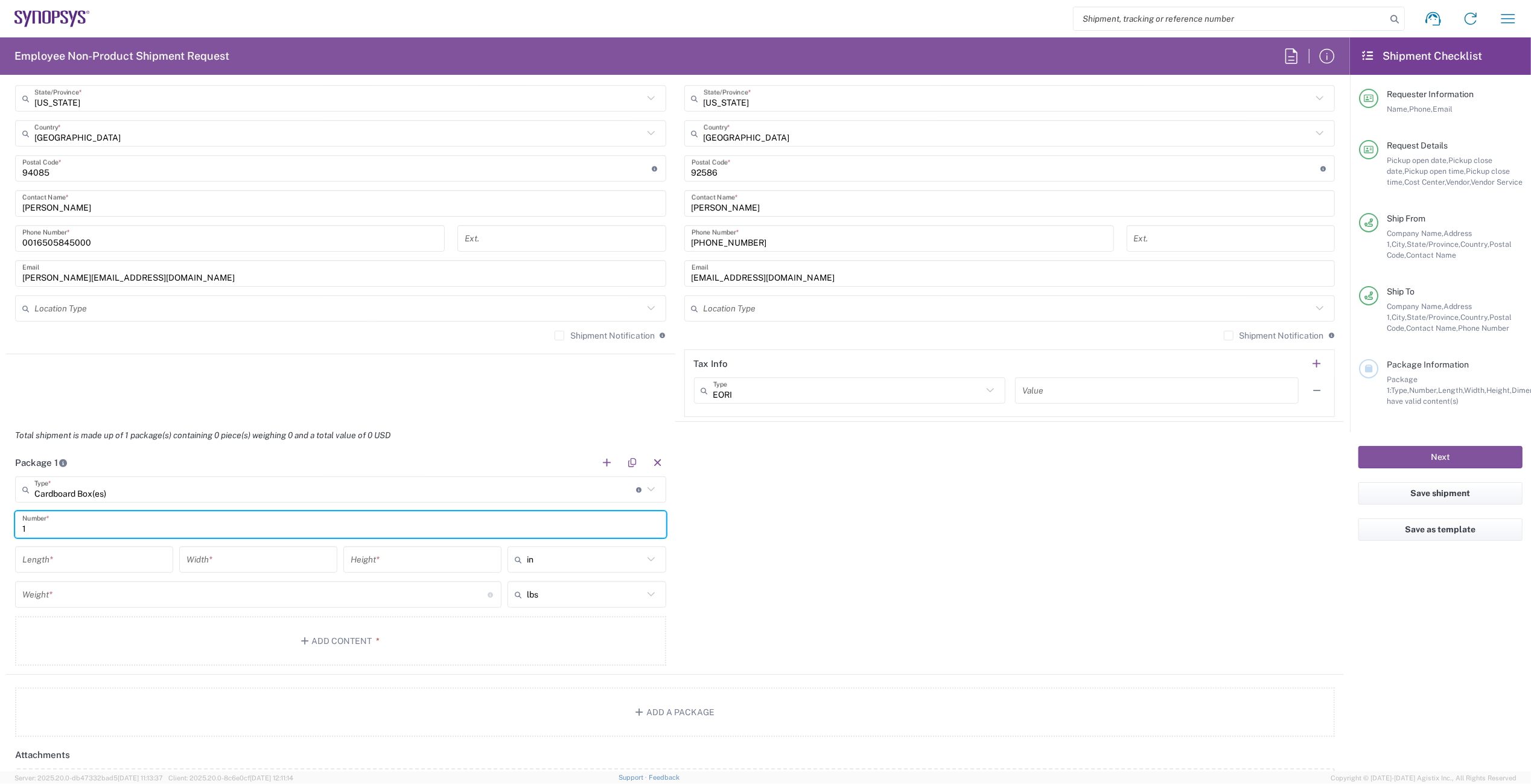
type input "1"
click at [69, 550] on input "number" at bounding box center [93, 559] width 144 height 21
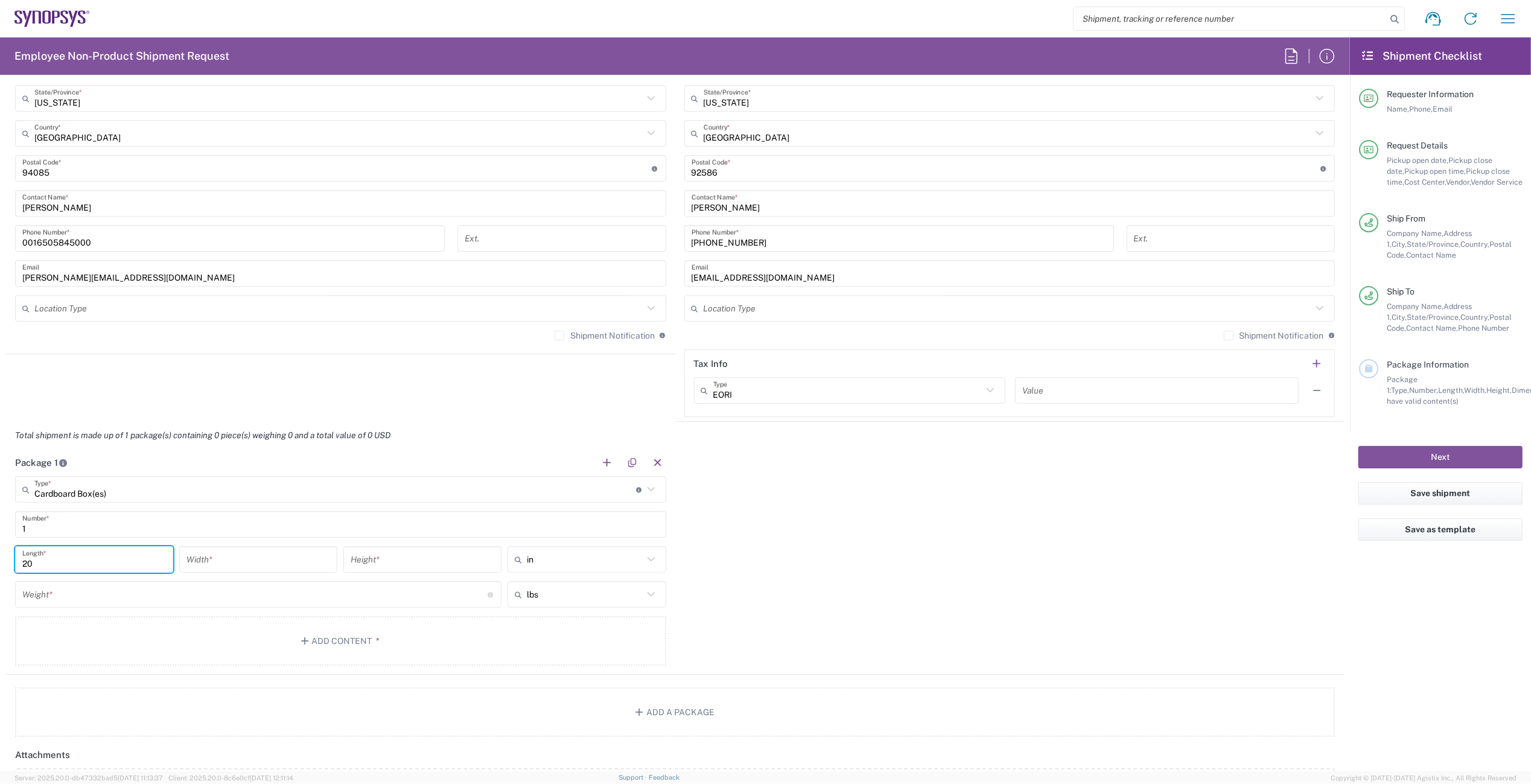
type input "20"
type input "15"
type input "5"
type input "in"
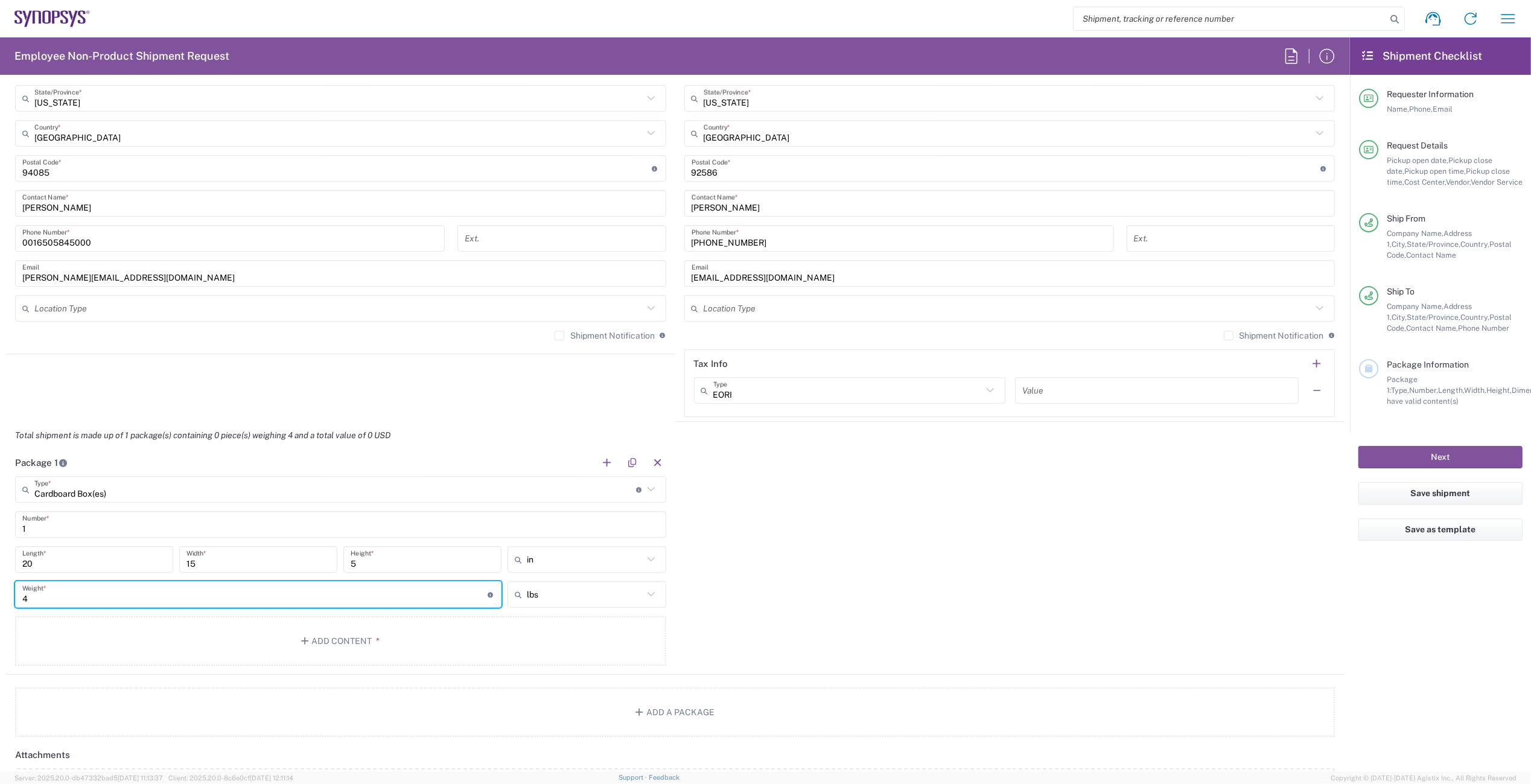
type input "4"
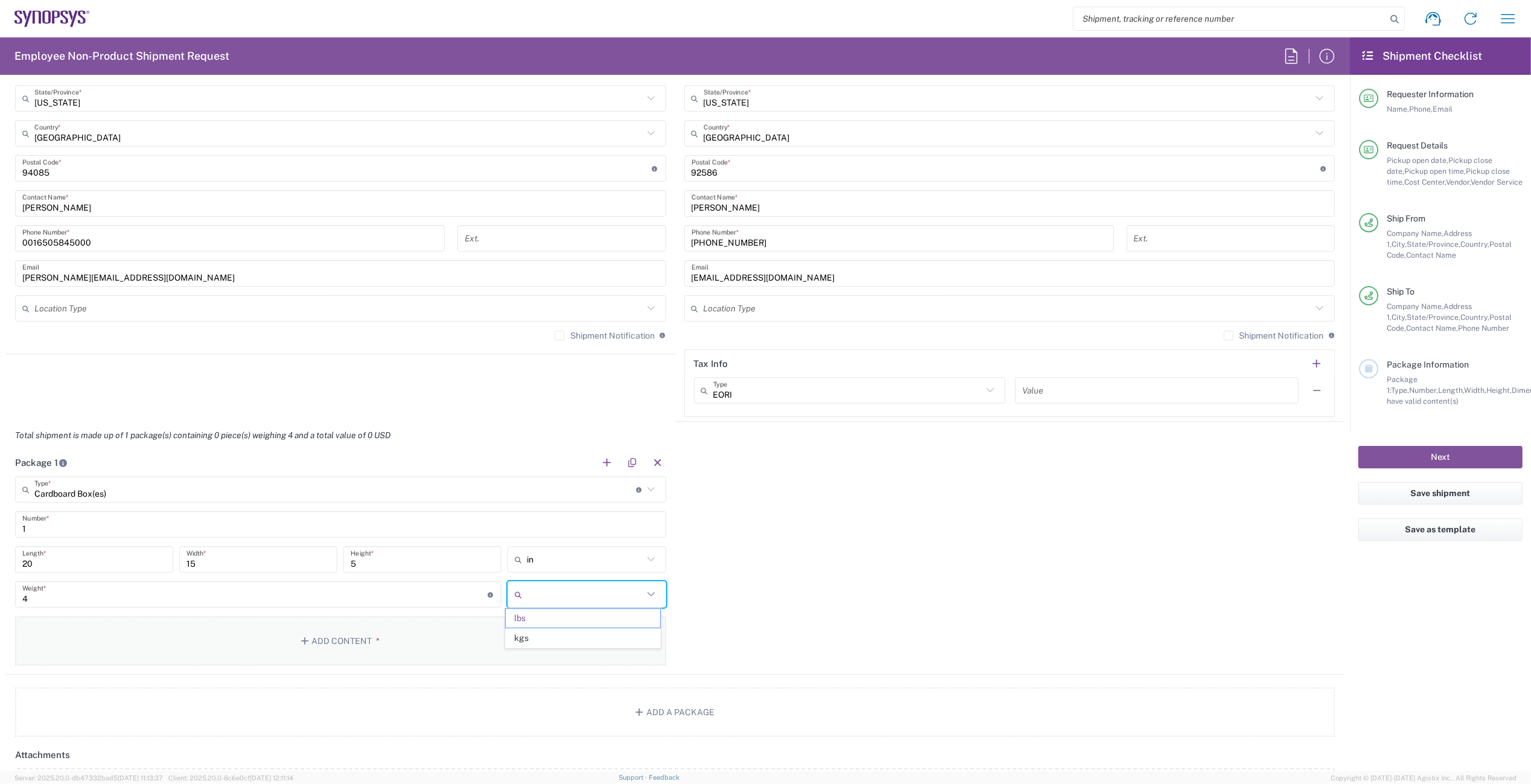
click at [263, 626] on button "Add Content *" at bounding box center [341, 641] width 651 height 49
type input "lbs"
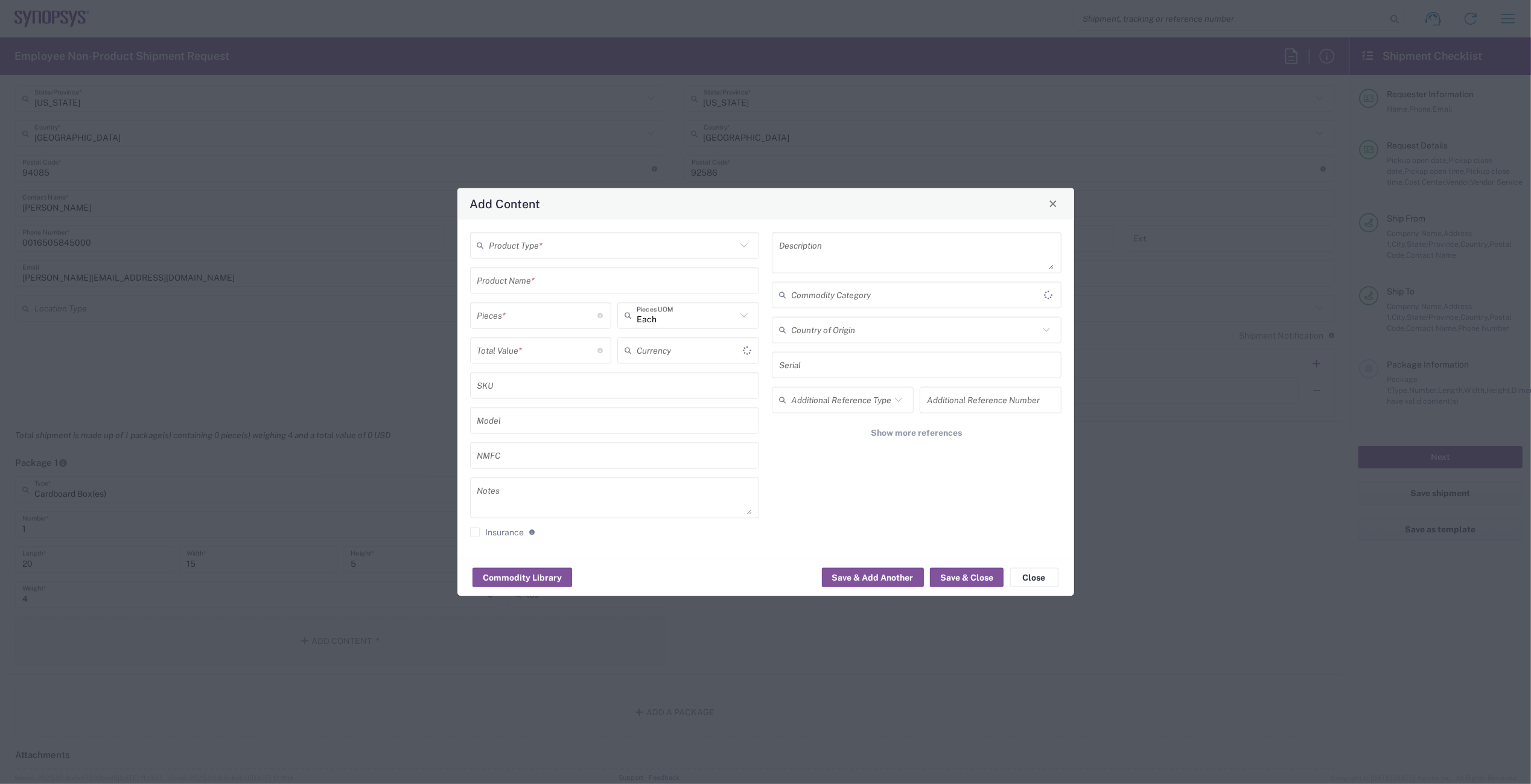
type input "US Dollar"
click at [656, 247] on input "text" at bounding box center [613, 245] width 247 height 21
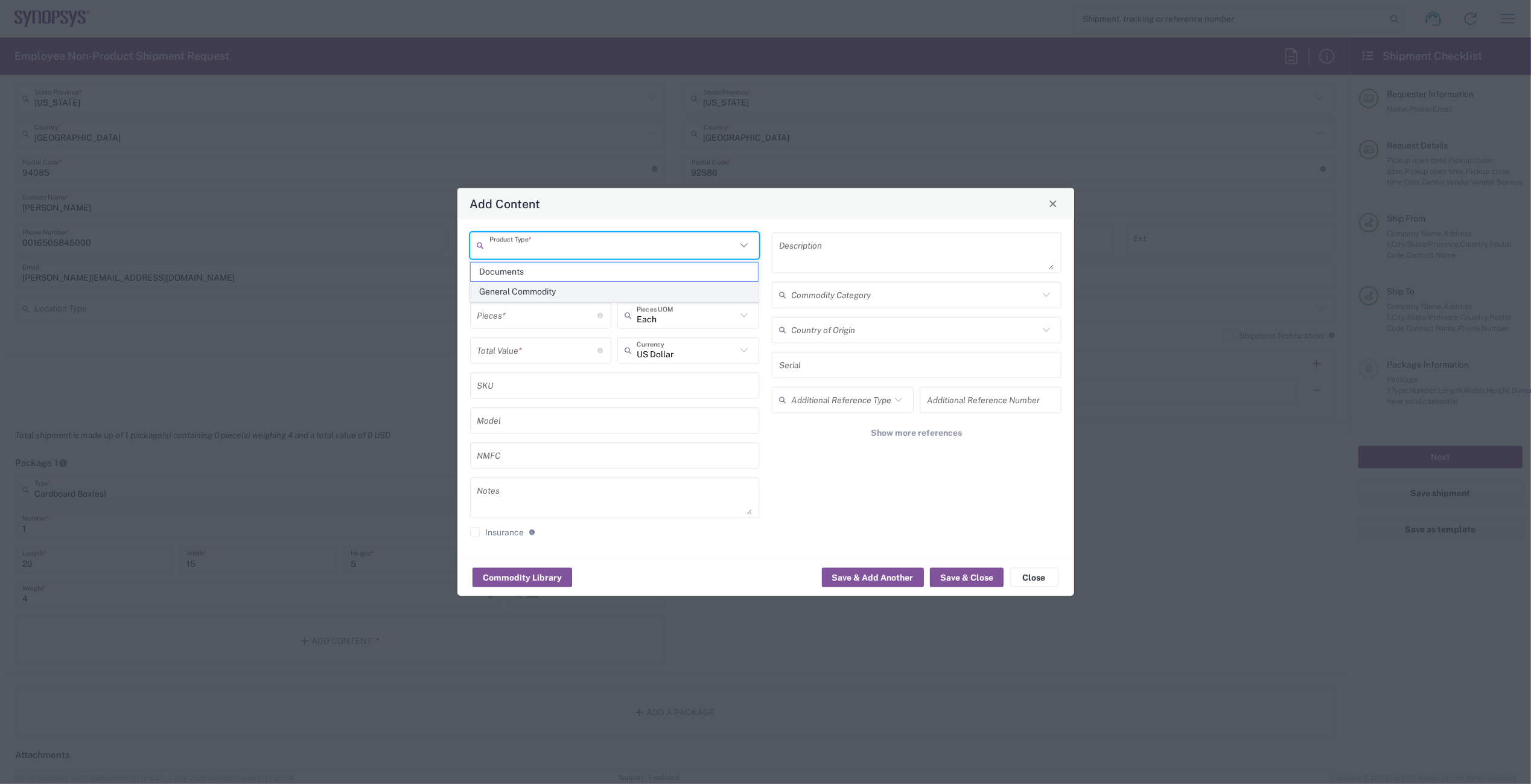
click at [614, 287] on span "General Commodity" at bounding box center [614, 291] width 287 height 19
type input "General Commodity"
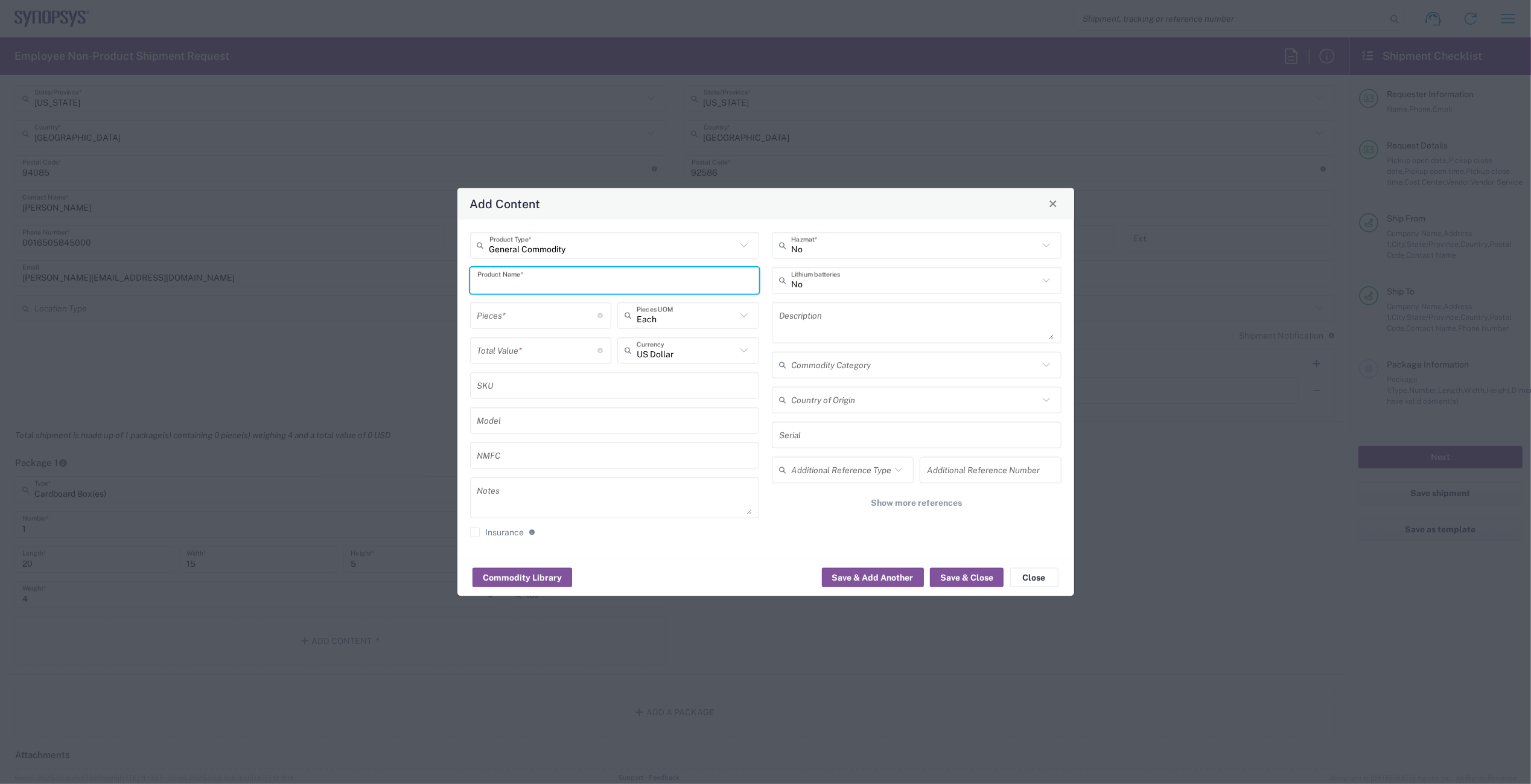
click at [517, 282] on input "text" at bounding box center [615, 280] width 276 height 21
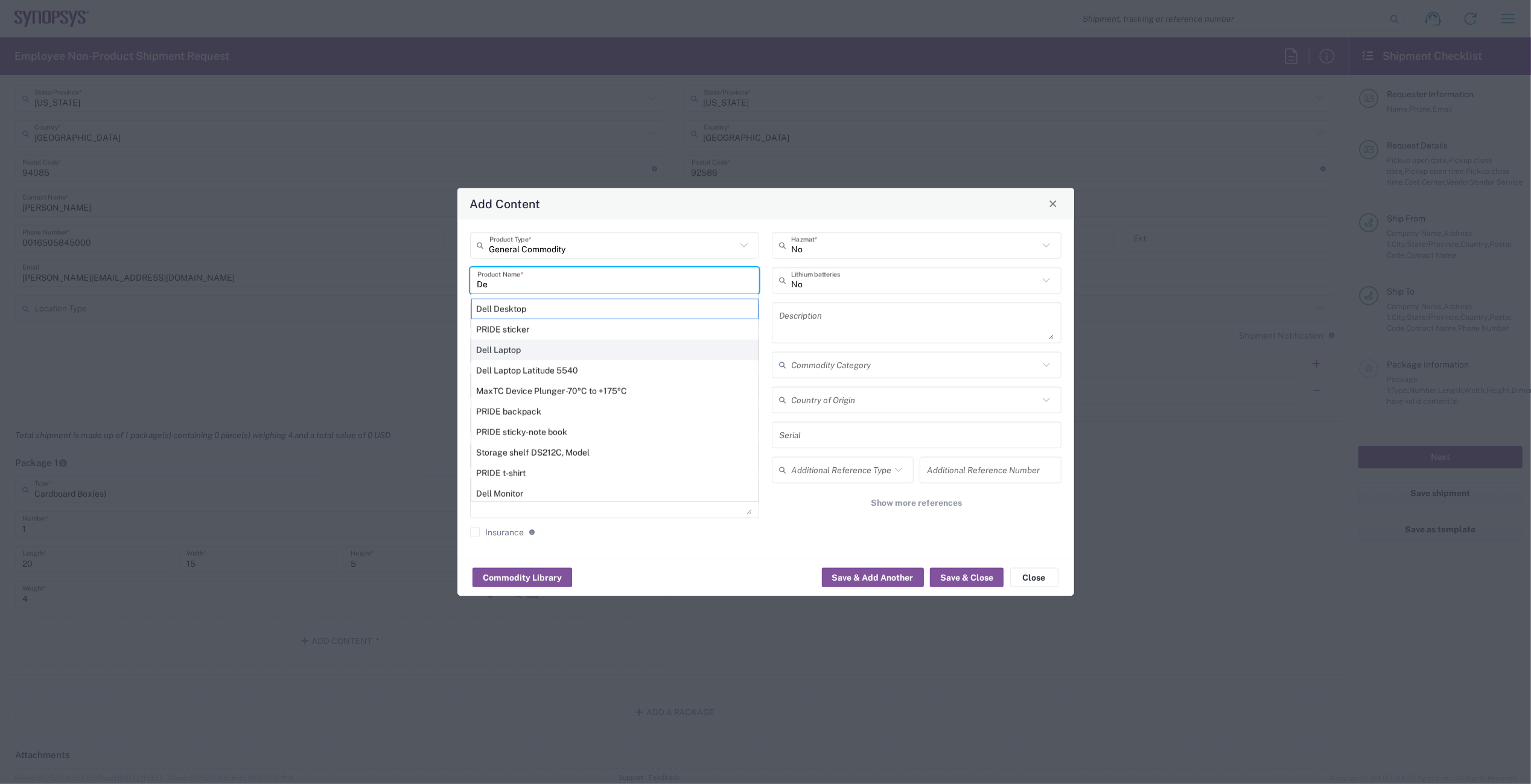
click at [520, 347] on div "Dell Laptop" at bounding box center [615, 350] width 287 height 21
type input "Dell Laptop"
type textarea "Dell Laptop"
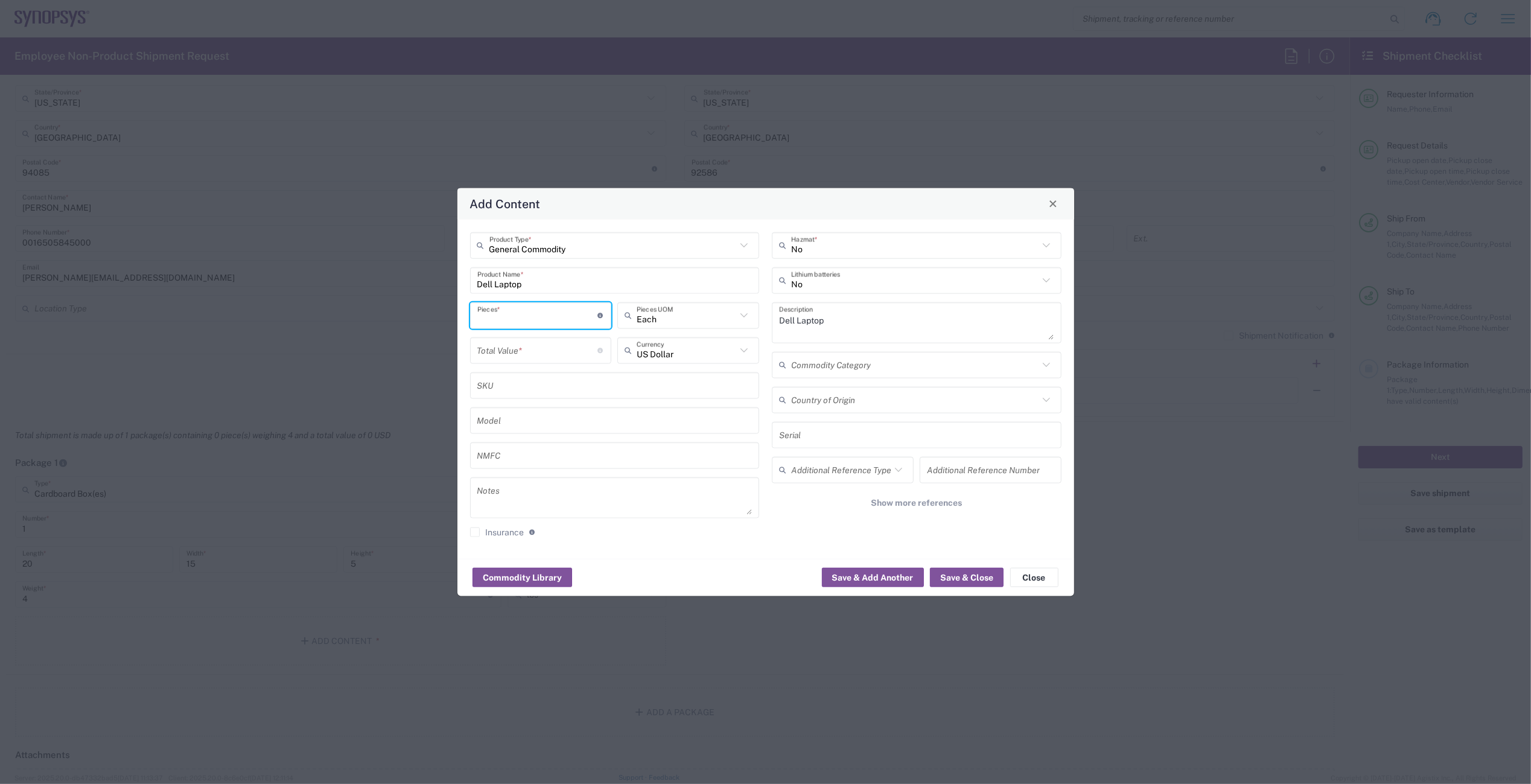
click at [520, 323] on input "number" at bounding box center [538, 315] width 121 height 21
type input "1"
click at [518, 344] on input "number" at bounding box center [538, 350] width 121 height 21
type input "800"
click at [963, 579] on button "Save & Close" at bounding box center [967, 578] width 74 height 19
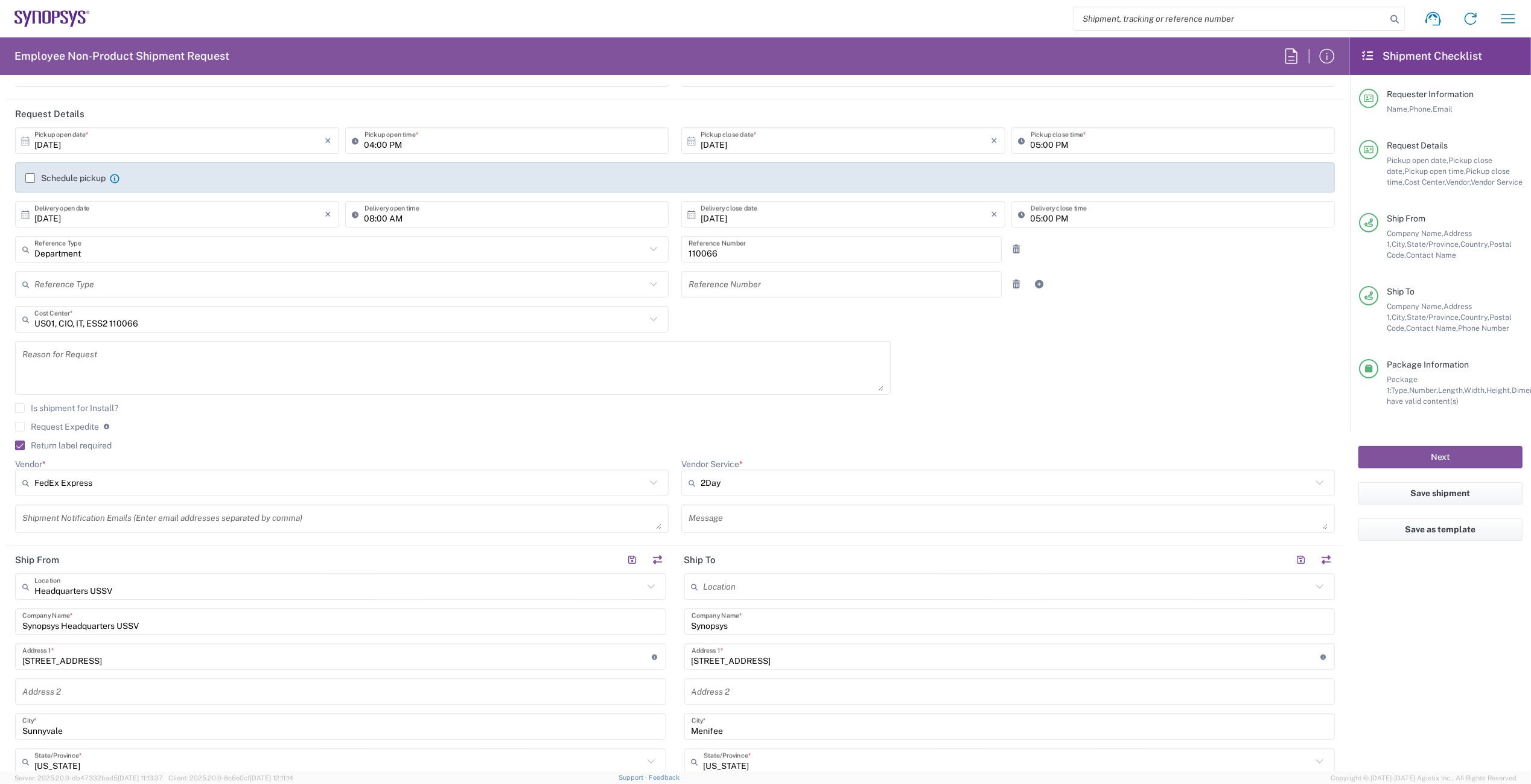
scroll to position [0, 0]
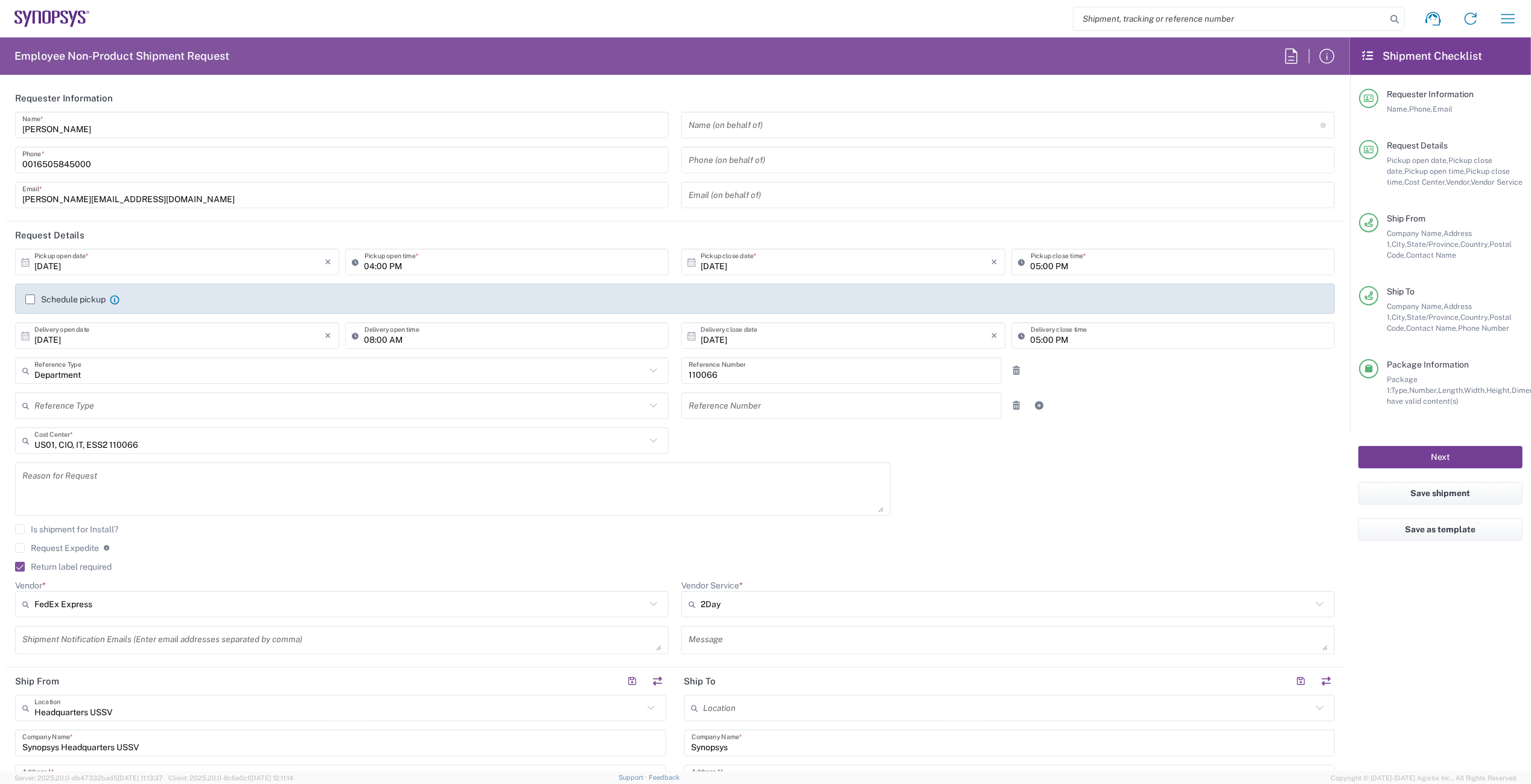
click at [1446, 458] on button "Next" at bounding box center [1440, 457] width 164 height 22
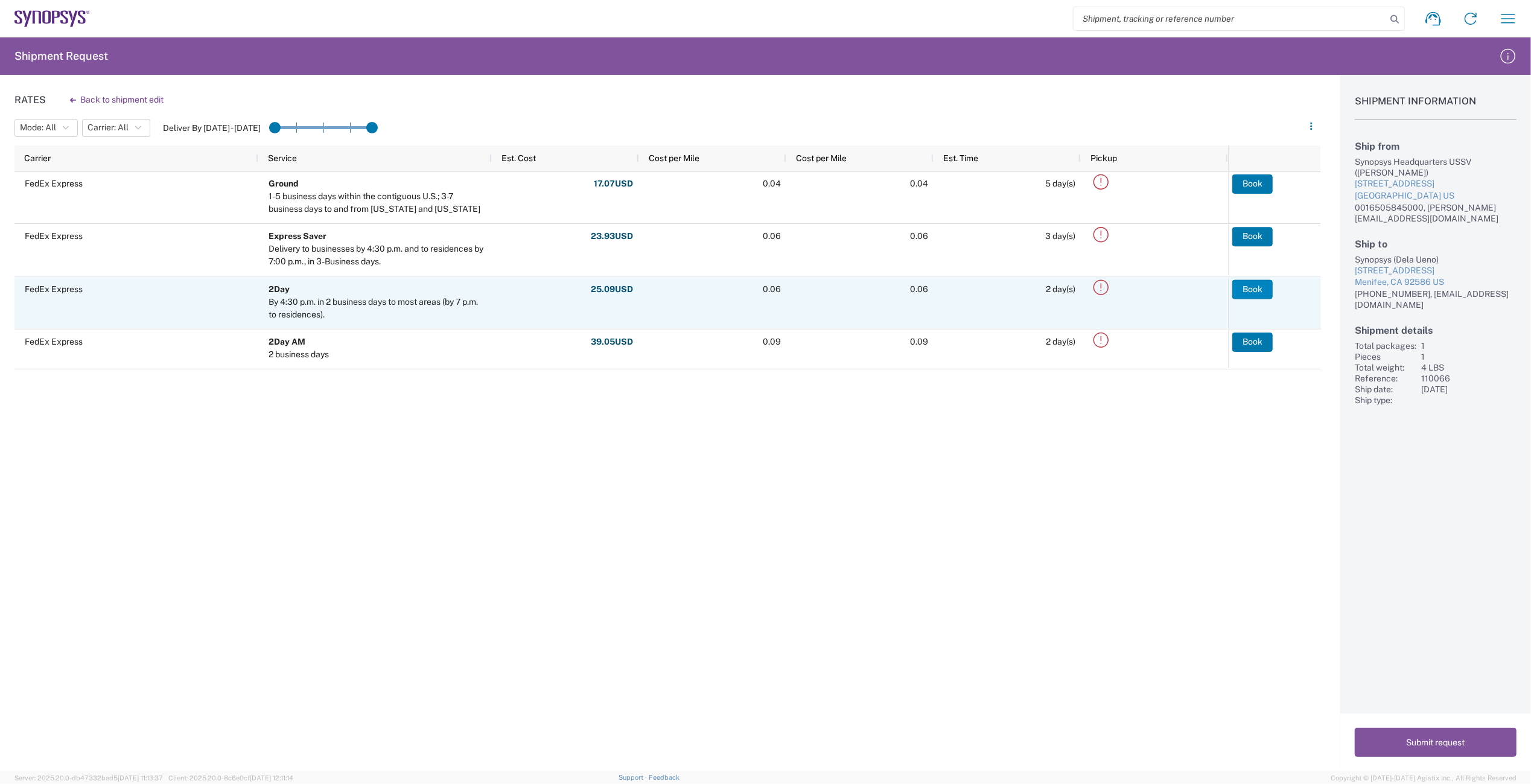
click at [1258, 289] on button "Book" at bounding box center [1253, 289] width 41 height 19
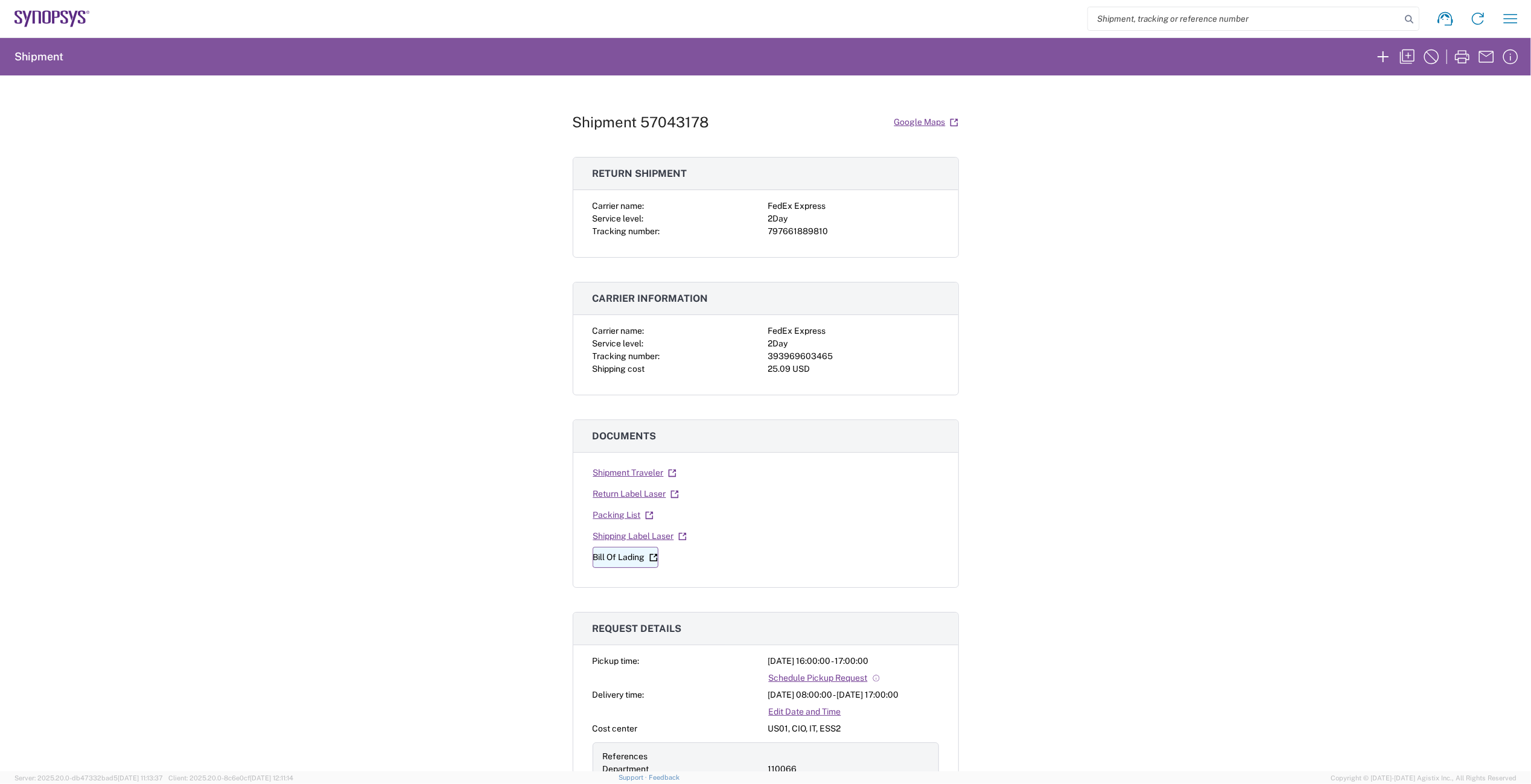
click at [618, 555] on link "Bill Of Lading" at bounding box center [626, 557] width 66 height 21
click at [627, 492] on link "Return Label Laser" at bounding box center [636, 494] width 87 height 21
click at [627, 532] on link "Shipping Label Laser" at bounding box center [640, 536] width 95 height 21
click at [627, 493] on link "Return Label Laser" at bounding box center [636, 494] width 87 height 21
